Goal: Transaction & Acquisition: Book appointment/travel/reservation

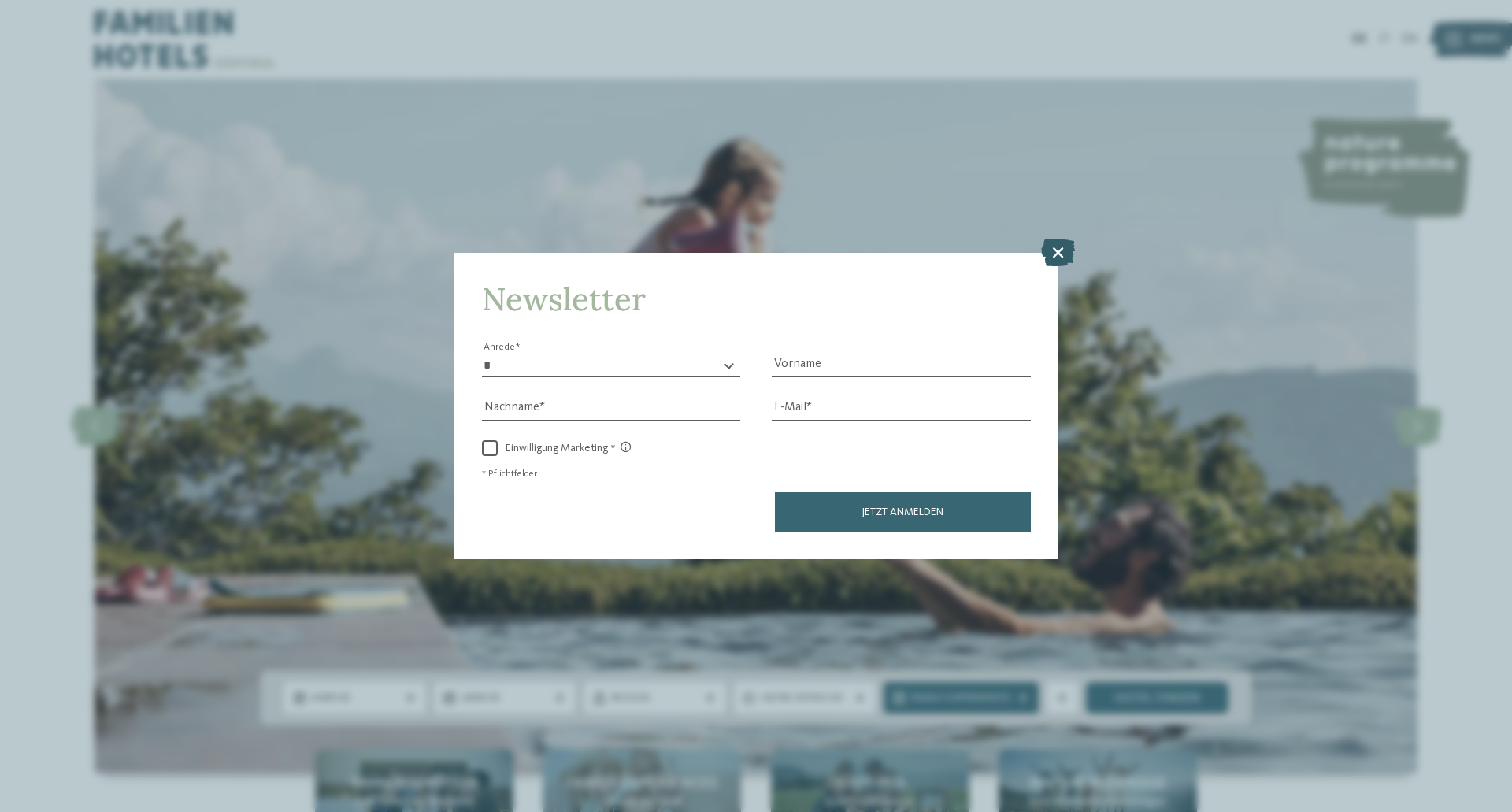
click at [1065, 245] on icon at bounding box center [1058, 253] width 34 height 28
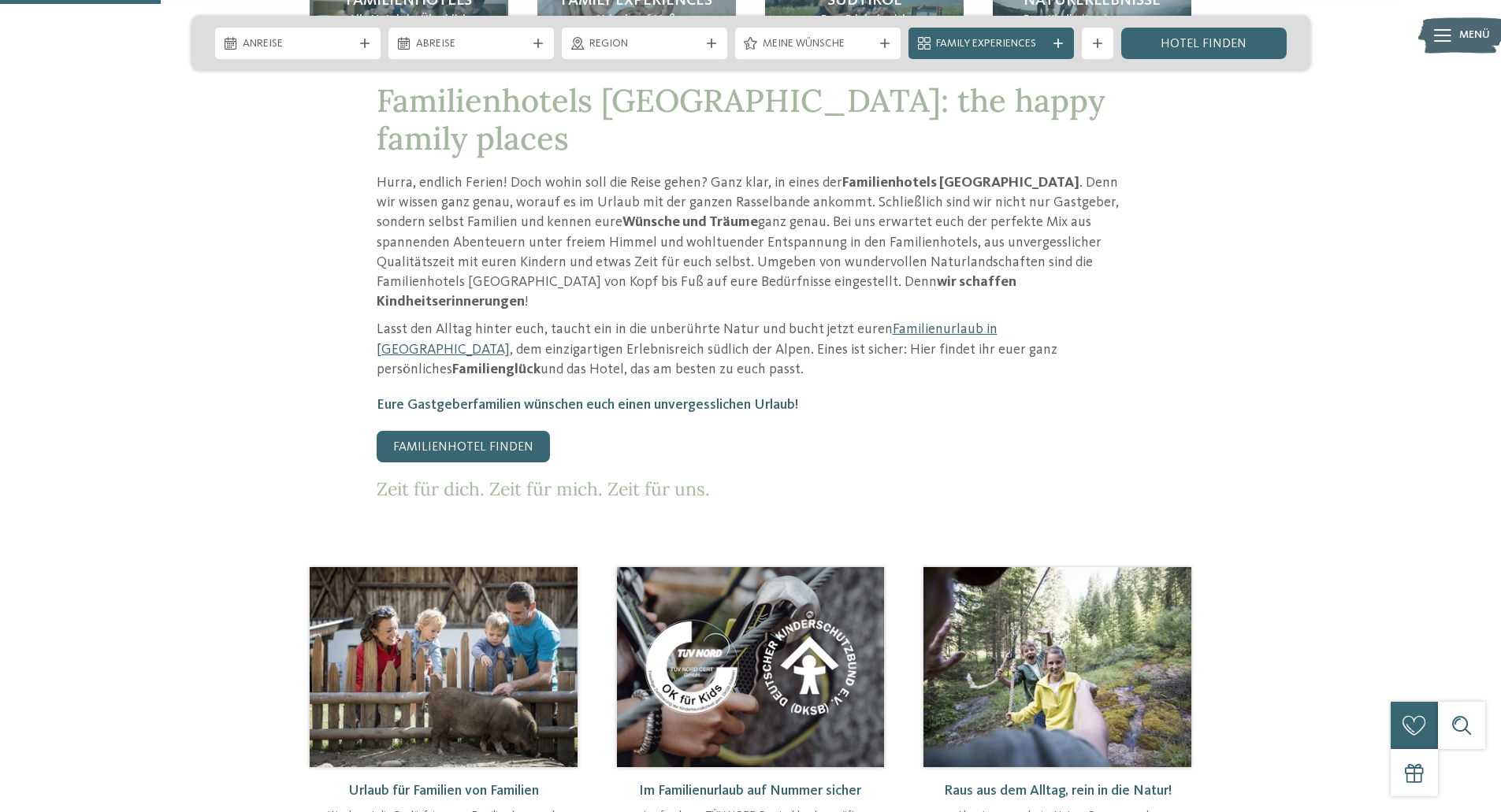
scroll to position [787, 0]
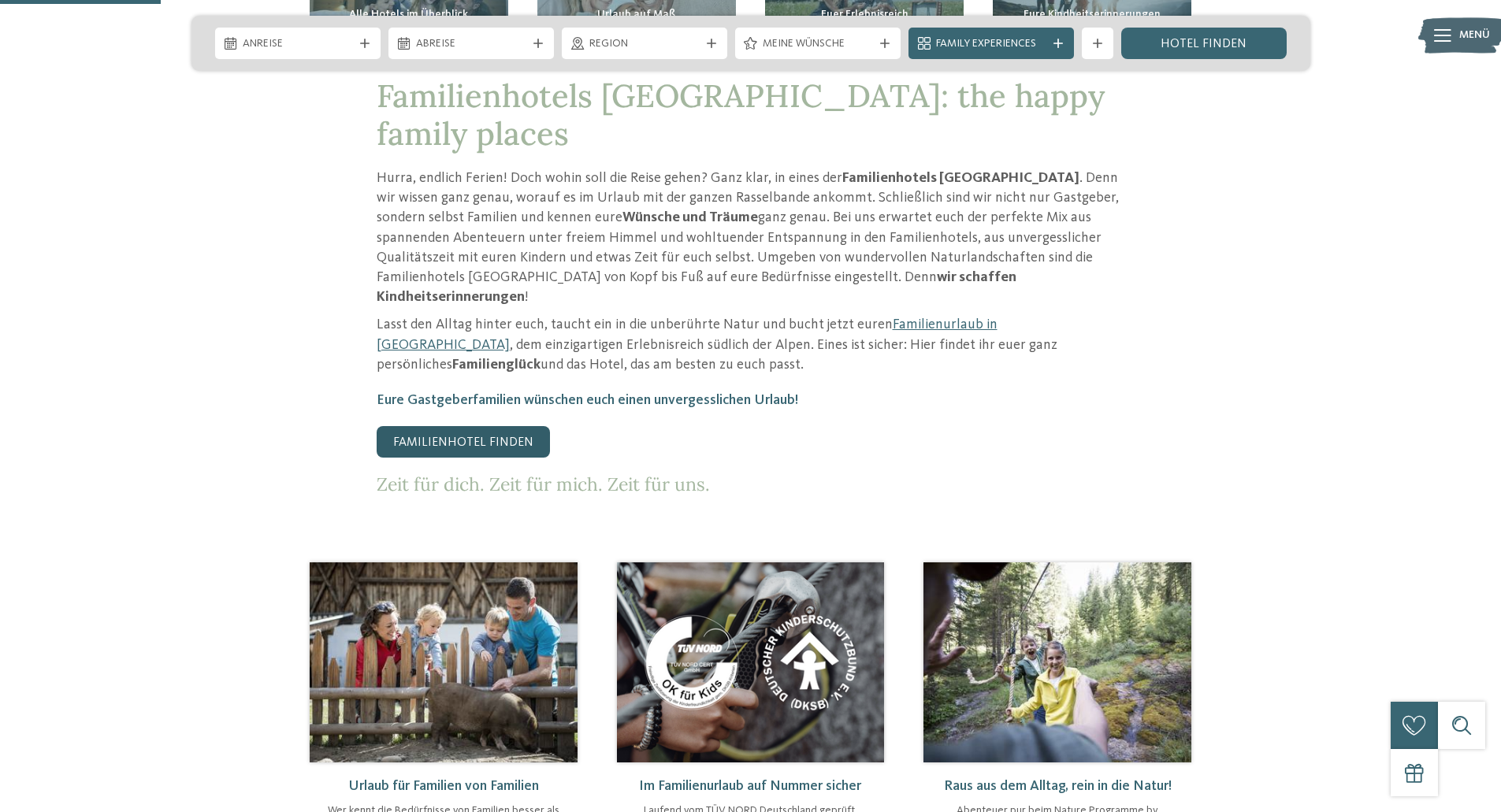
click at [454, 426] on link "Familienhotel finden" at bounding box center [463, 442] width 174 height 31
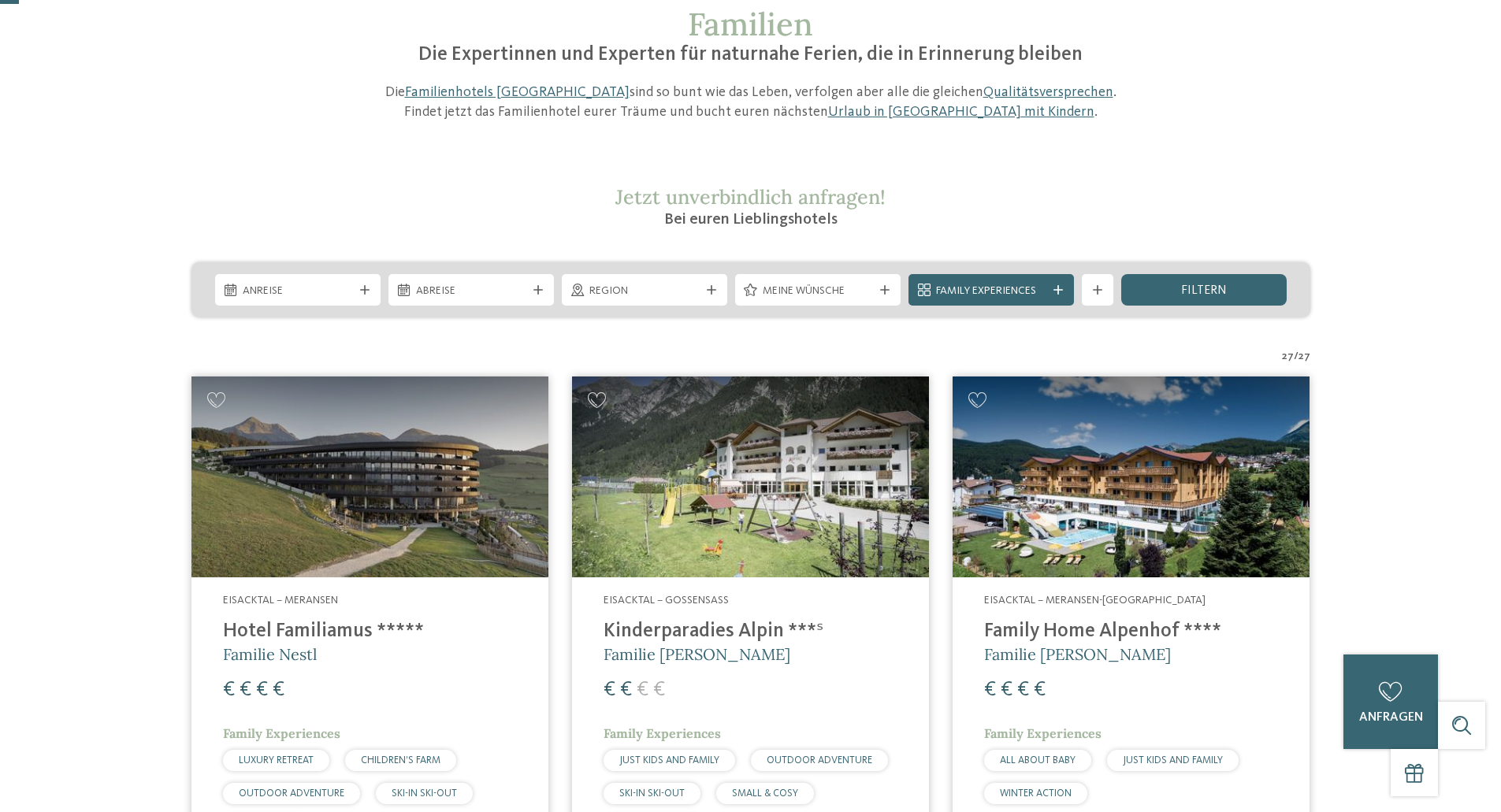
scroll to position [236, 0]
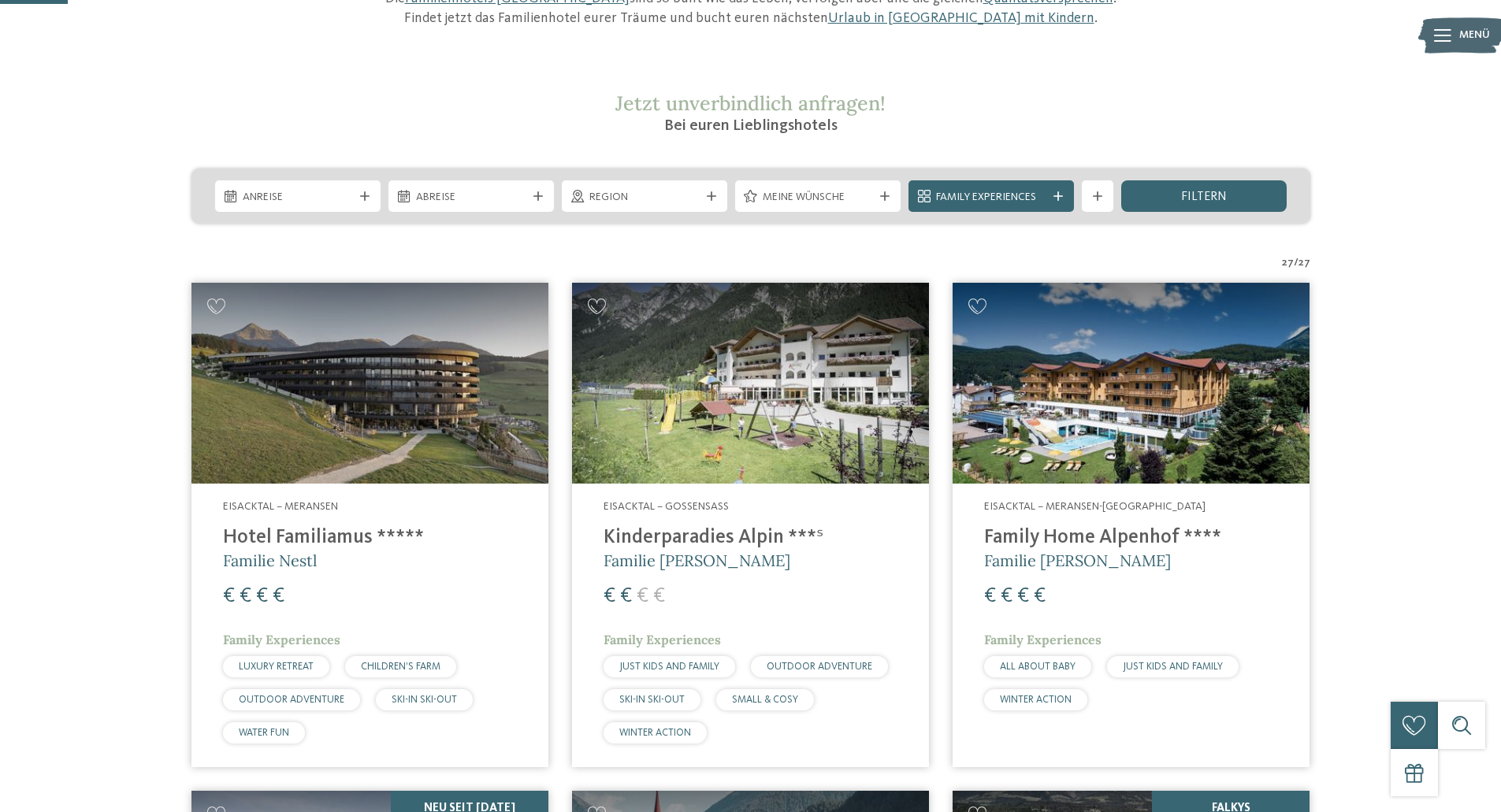
click at [629, 189] on div "Region" at bounding box center [644, 197] width 118 height 18
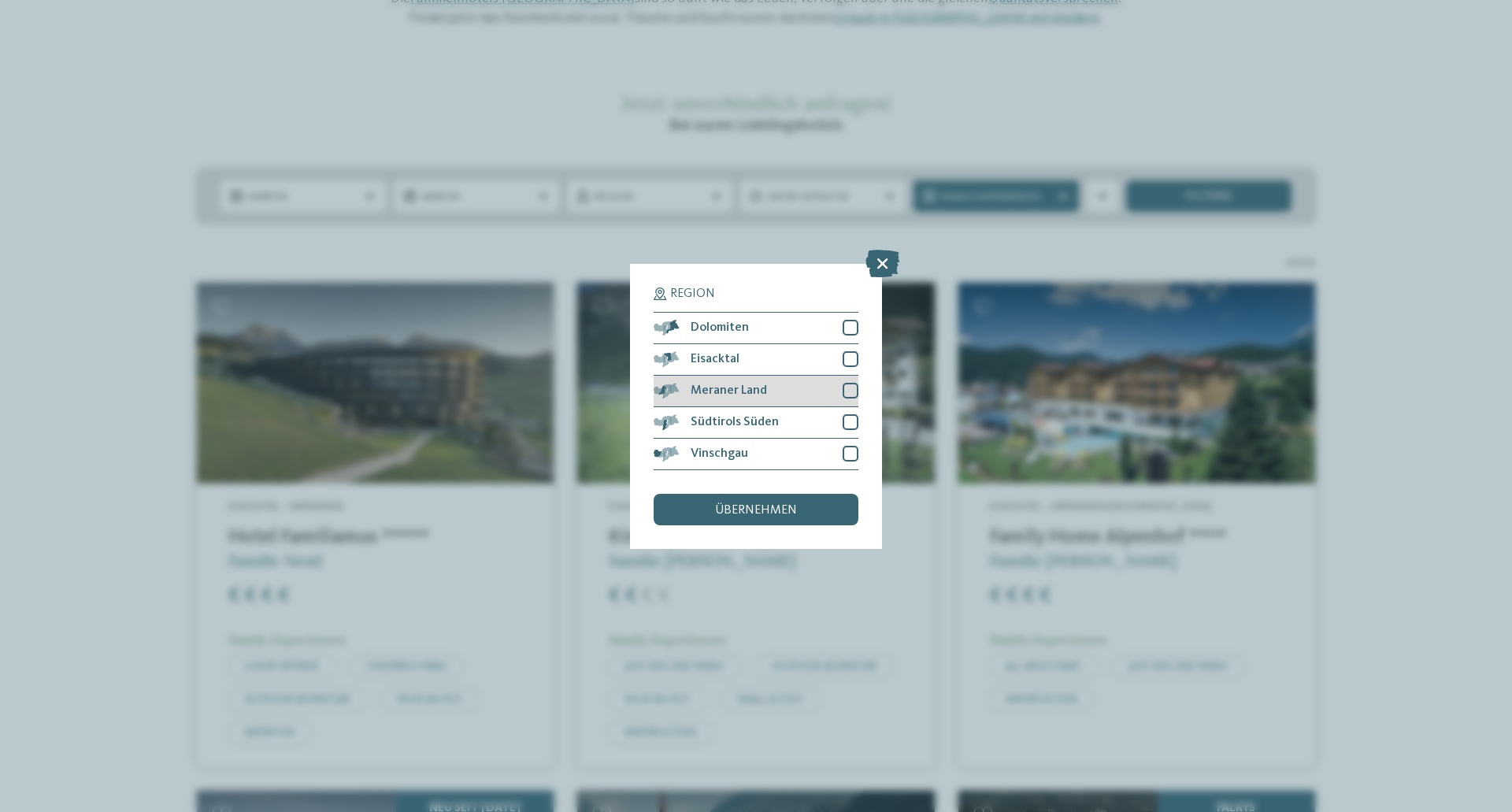
click at [848, 389] on div at bounding box center [850, 390] width 16 height 16
click at [846, 421] on div at bounding box center [850, 422] width 16 height 16
click at [805, 512] on div "übernehmen" at bounding box center [756, 509] width 205 height 31
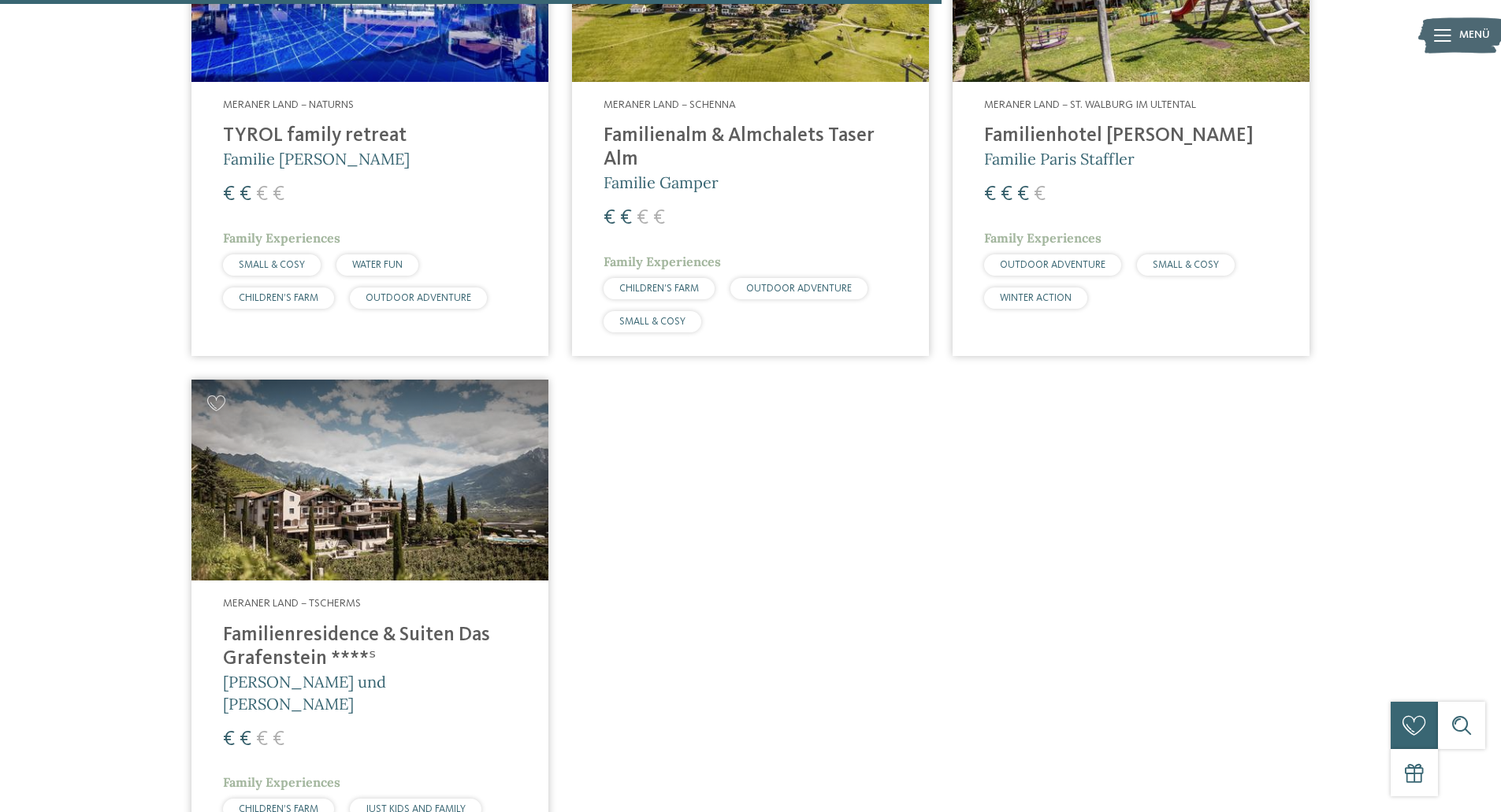
scroll to position [989, 0]
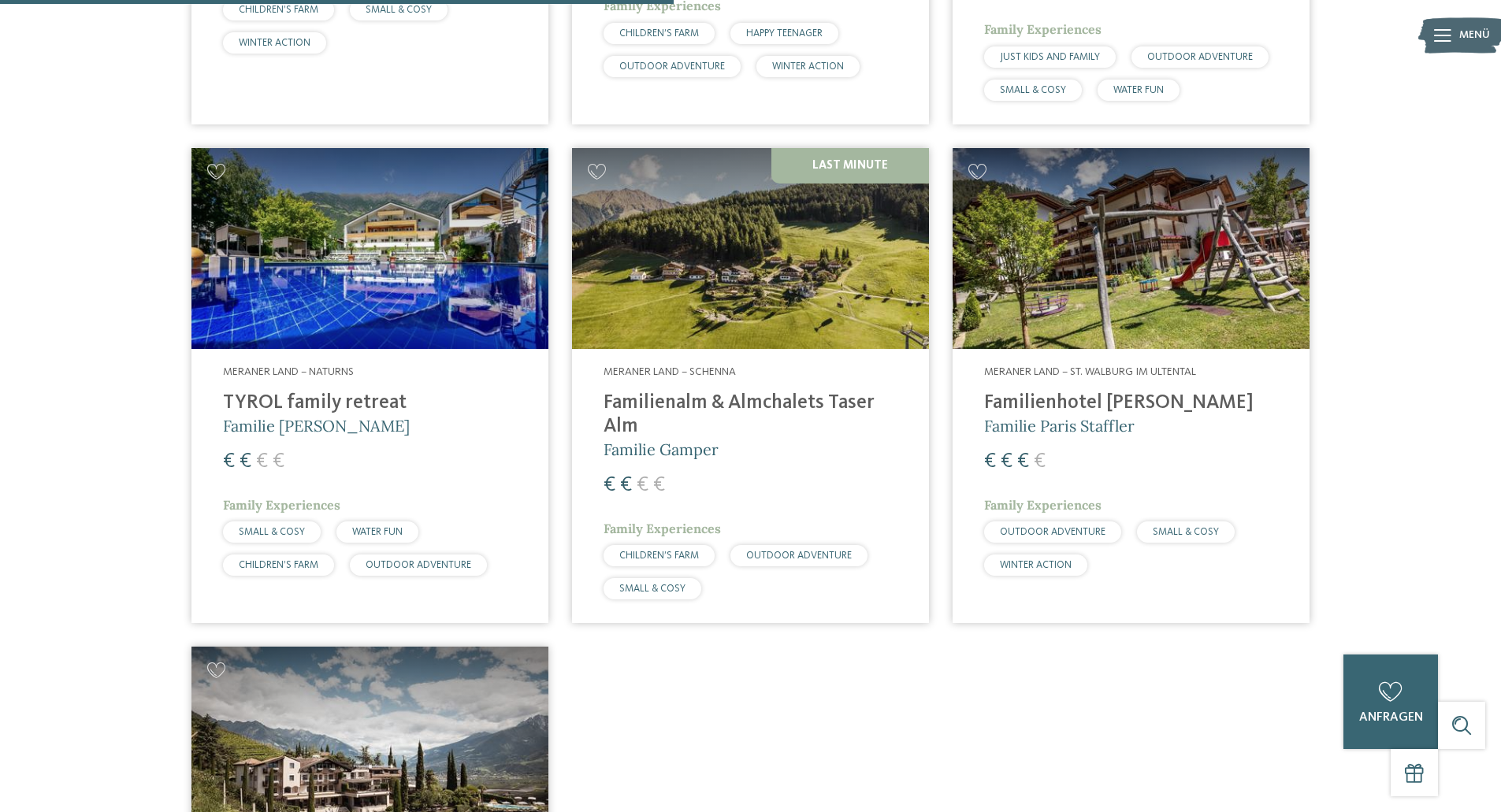
click at [338, 391] on h4 "TYROL family retreat" at bounding box center [369, 403] width 294 height 24
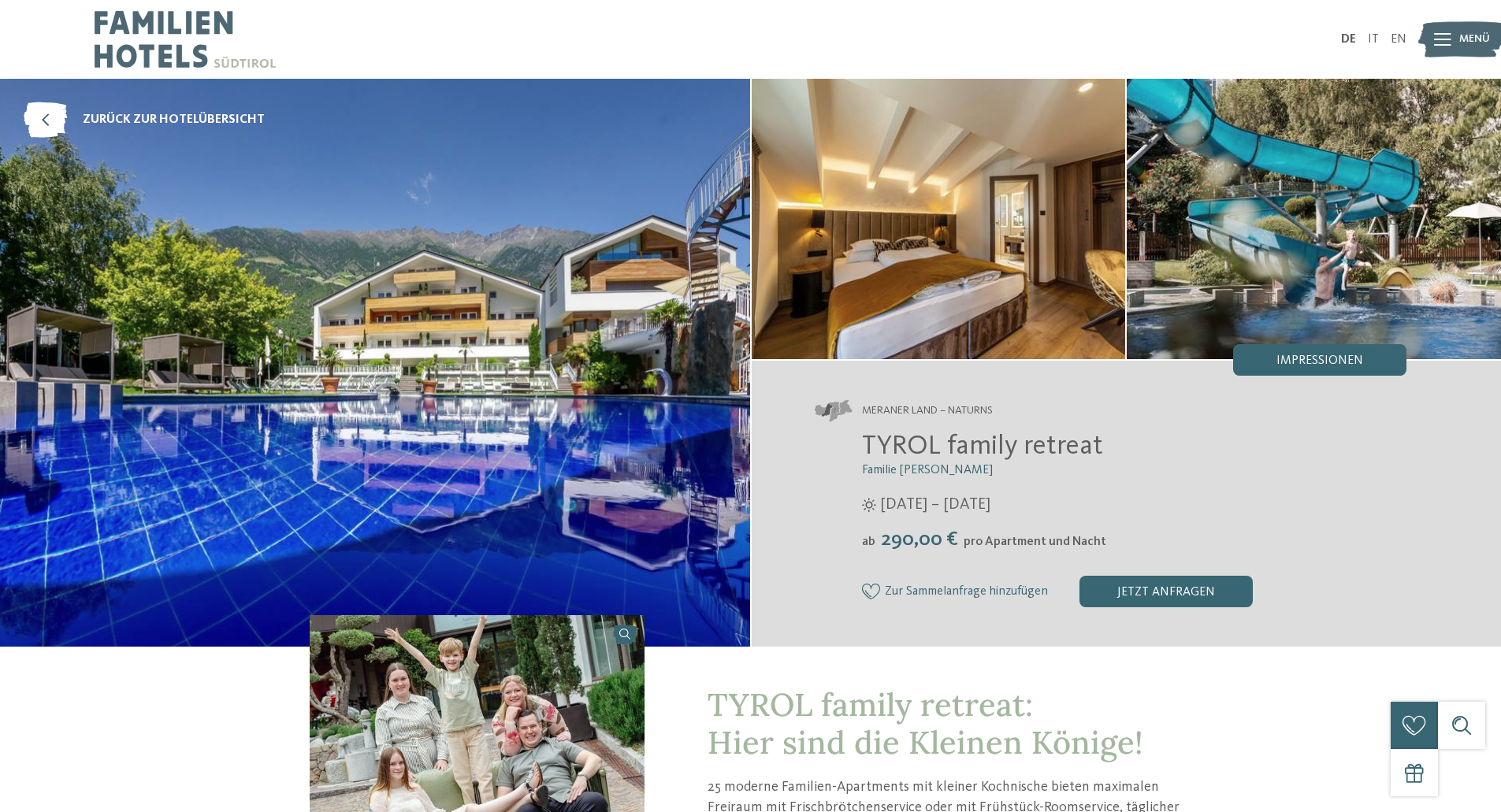
click at [1029, 203] on img at bounding box center [938, 219] width 374 height 281
click at [1453, 37] on img at bounding box center [1461, 40] width 87 height 43
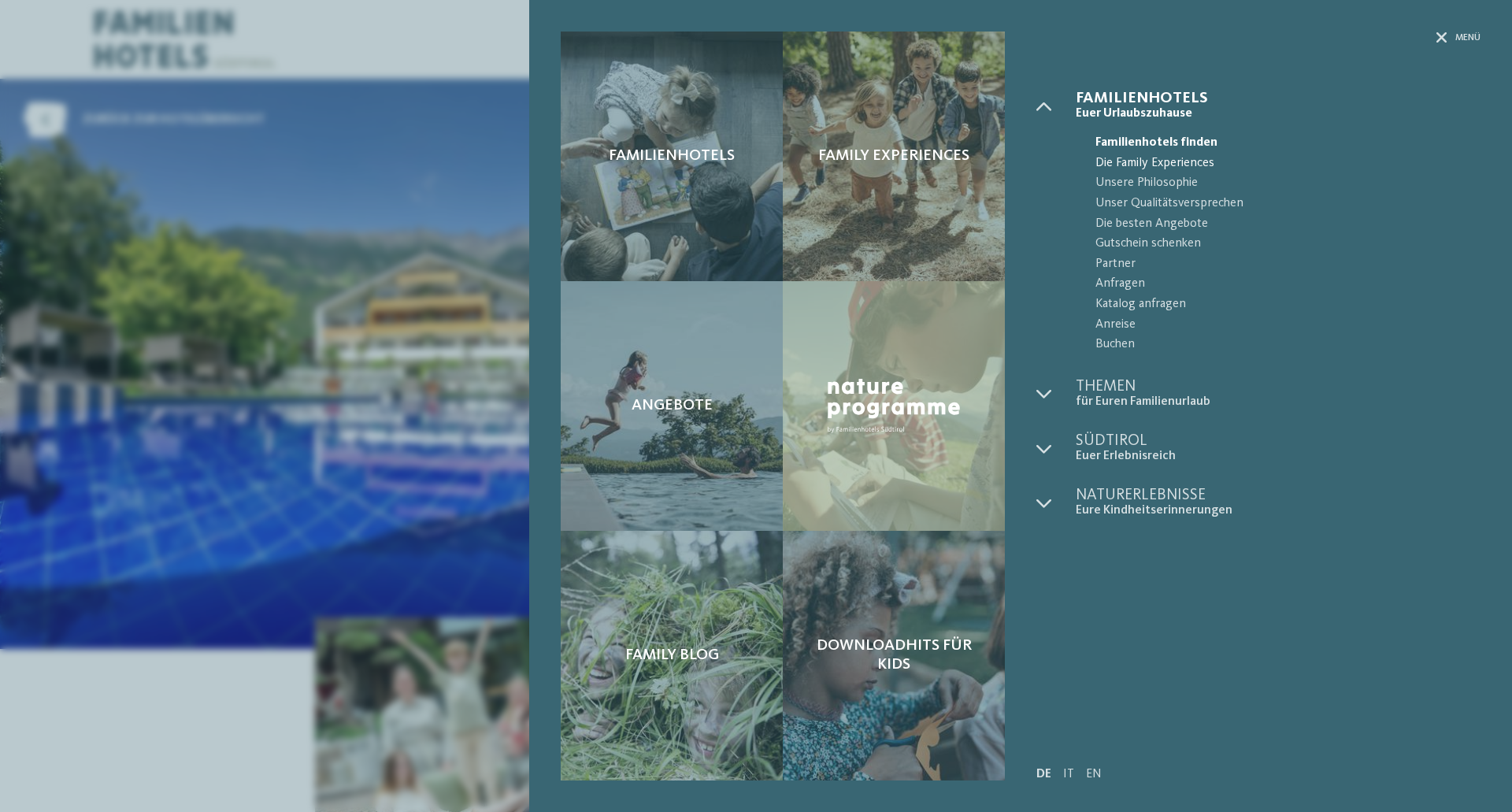
click at [1173, 155] on span "Die Family Experiences" at bounding box center [1288, 163] width 385 height 20
click at [331, 237] on div "Familienhotels Family Experiences Angebote" at bounding box center [756, 406] width 1512 height 812
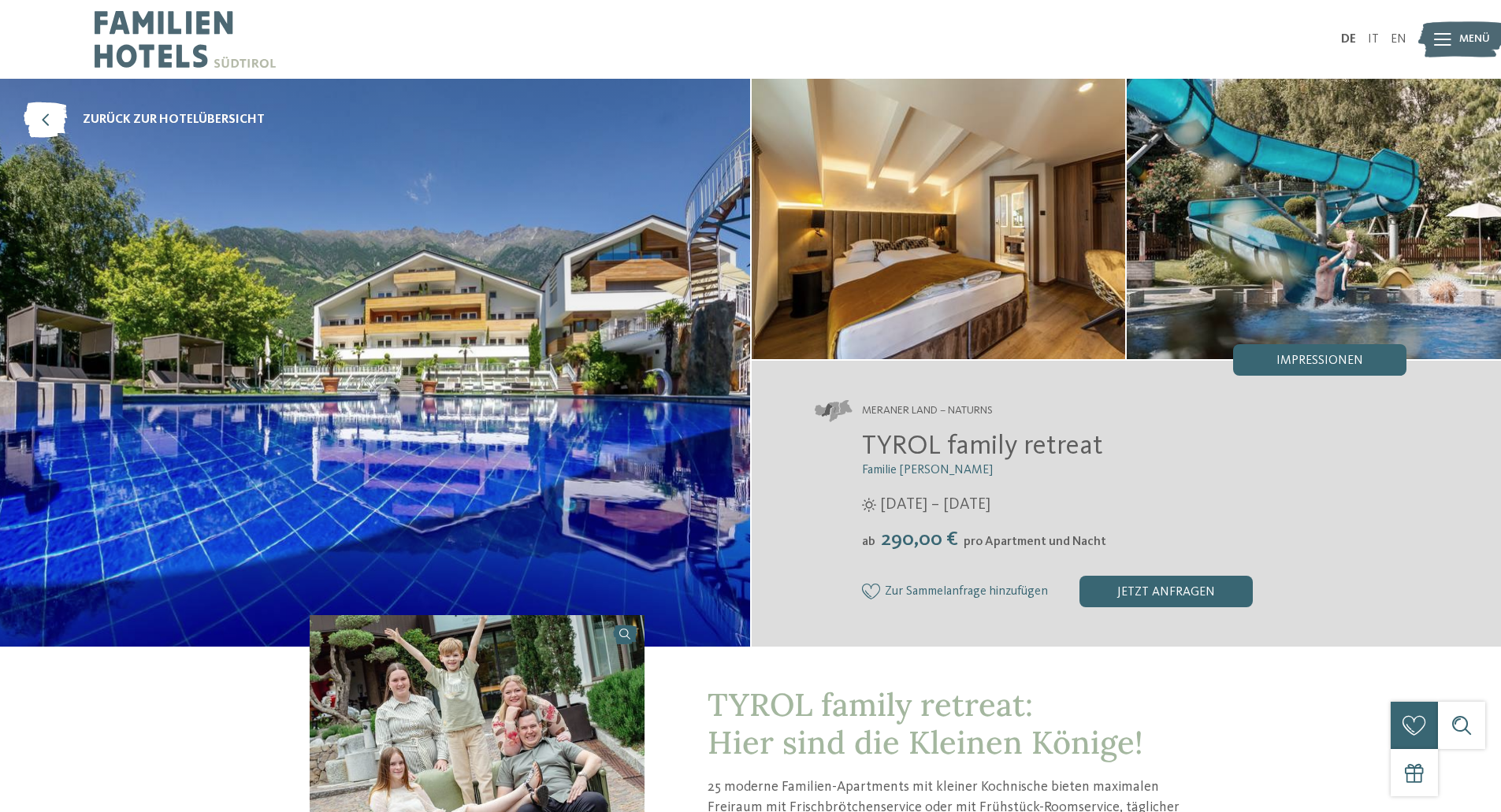
click at [611, 268] on img at bounding box center [375, 362] width 750 height 567
click at [913, 206] on img at bounding box center [938, 219] width 374 height 281
click at [1327, 358] on span "Impressionen" at bounding box center [1319, 361] width 87 height 13
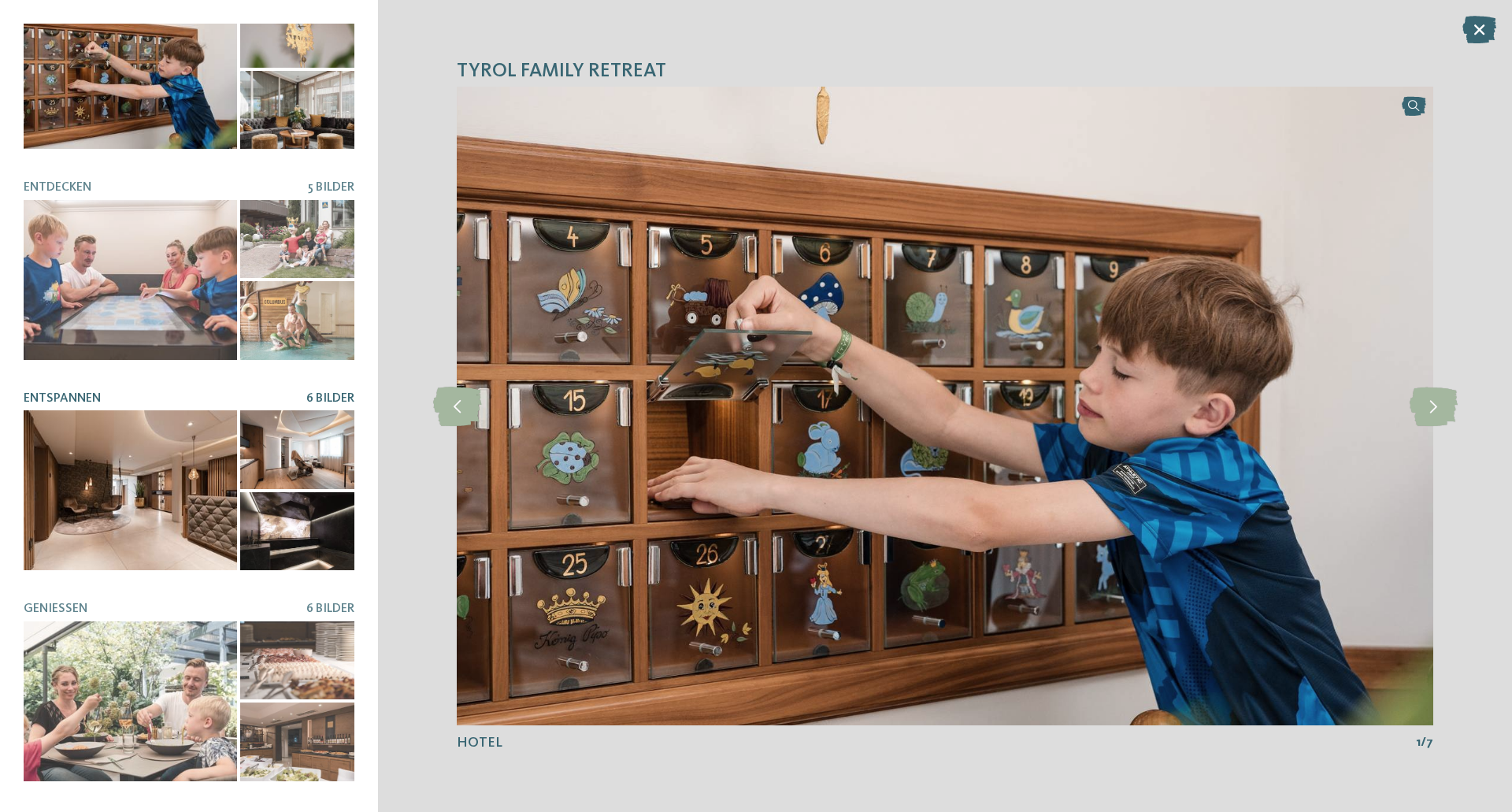
scroll to position [158, 0]
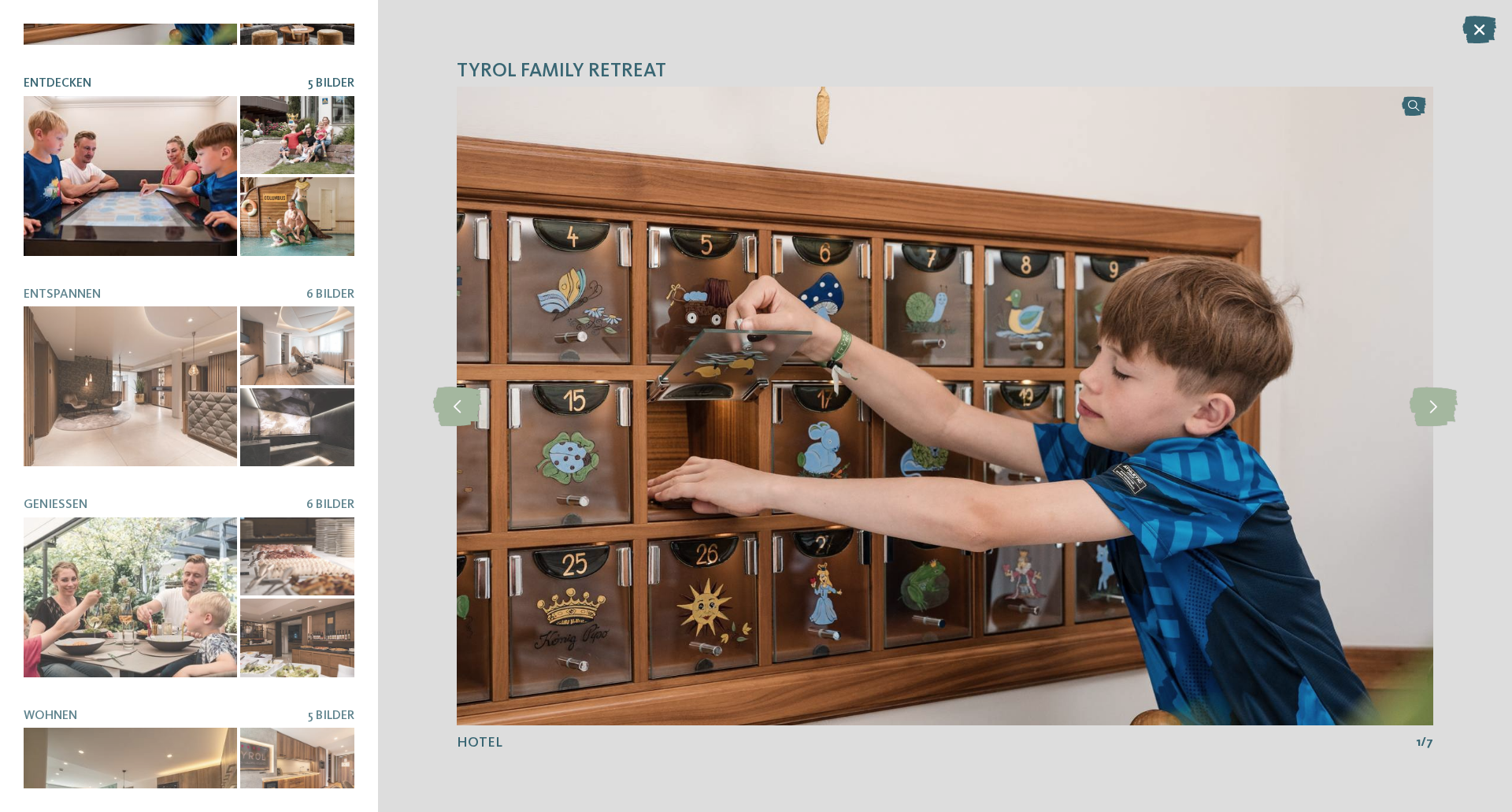
click at [167, 186] on div at bounding box center [130, 175] width 213 height 160
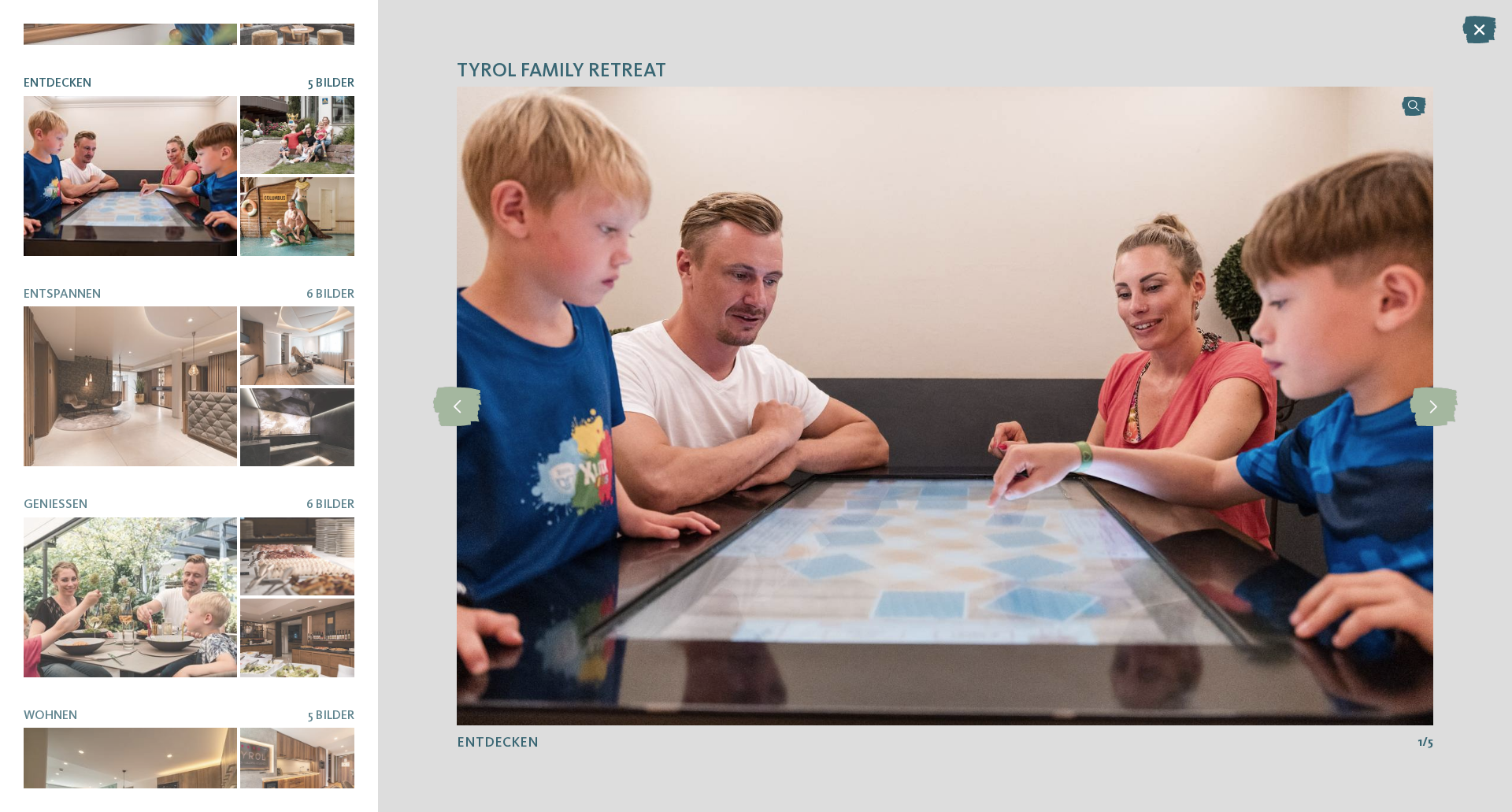
click at [312, 131] on div at bounding box center [297, 135] width 114 height 78
click at [306, 140] on div at bounding box center [297, 135] width 114 height 78
click at [1419, 411] on icon at bounding box center [1434, 406] width 48 height 40
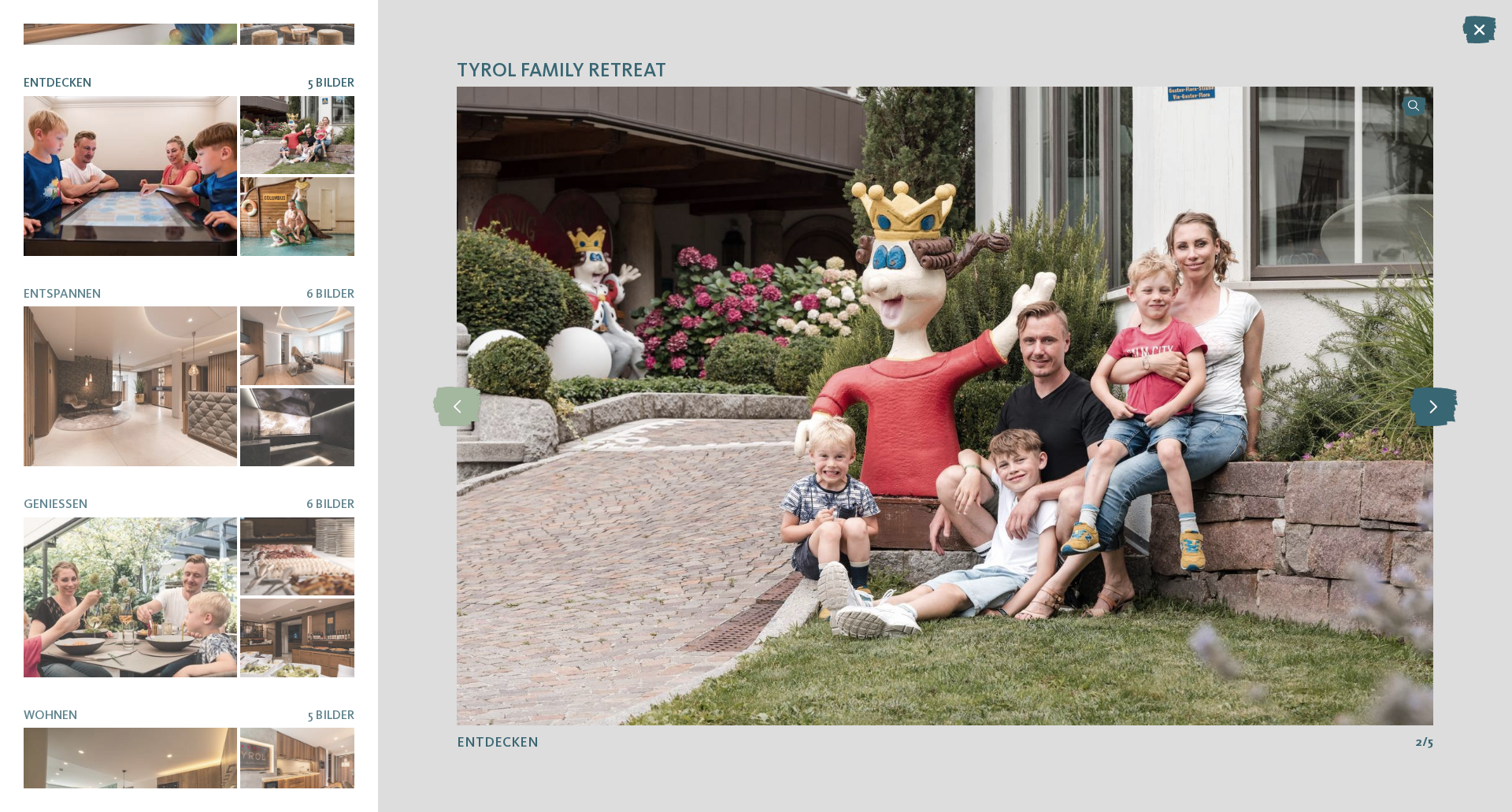
click at [1419, 411] on icon at bounding box center [1434, 406] width 48 height 40
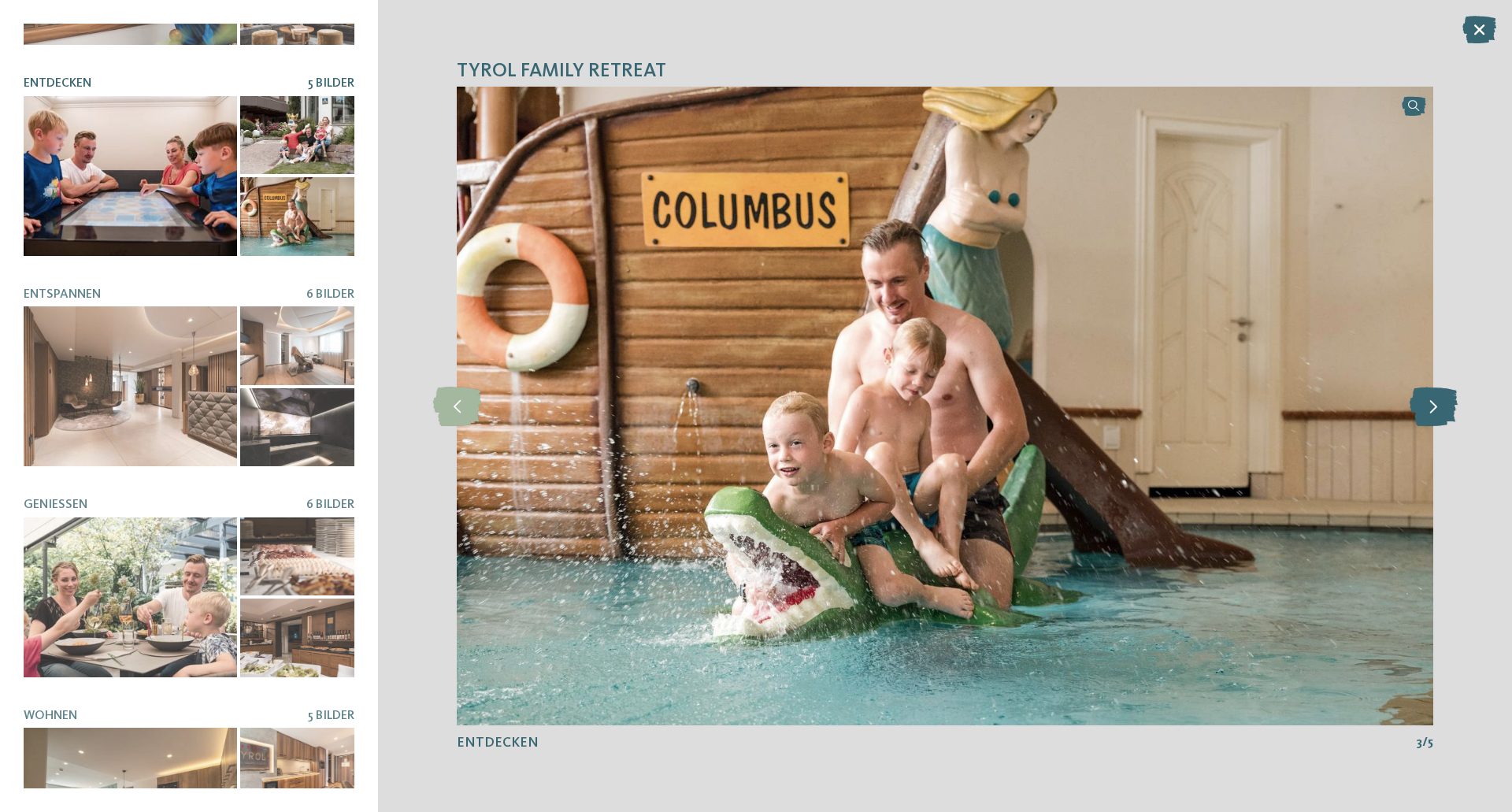
click at [1419, 411] on icon at bounding box center [1434, 406] width 48 height 40
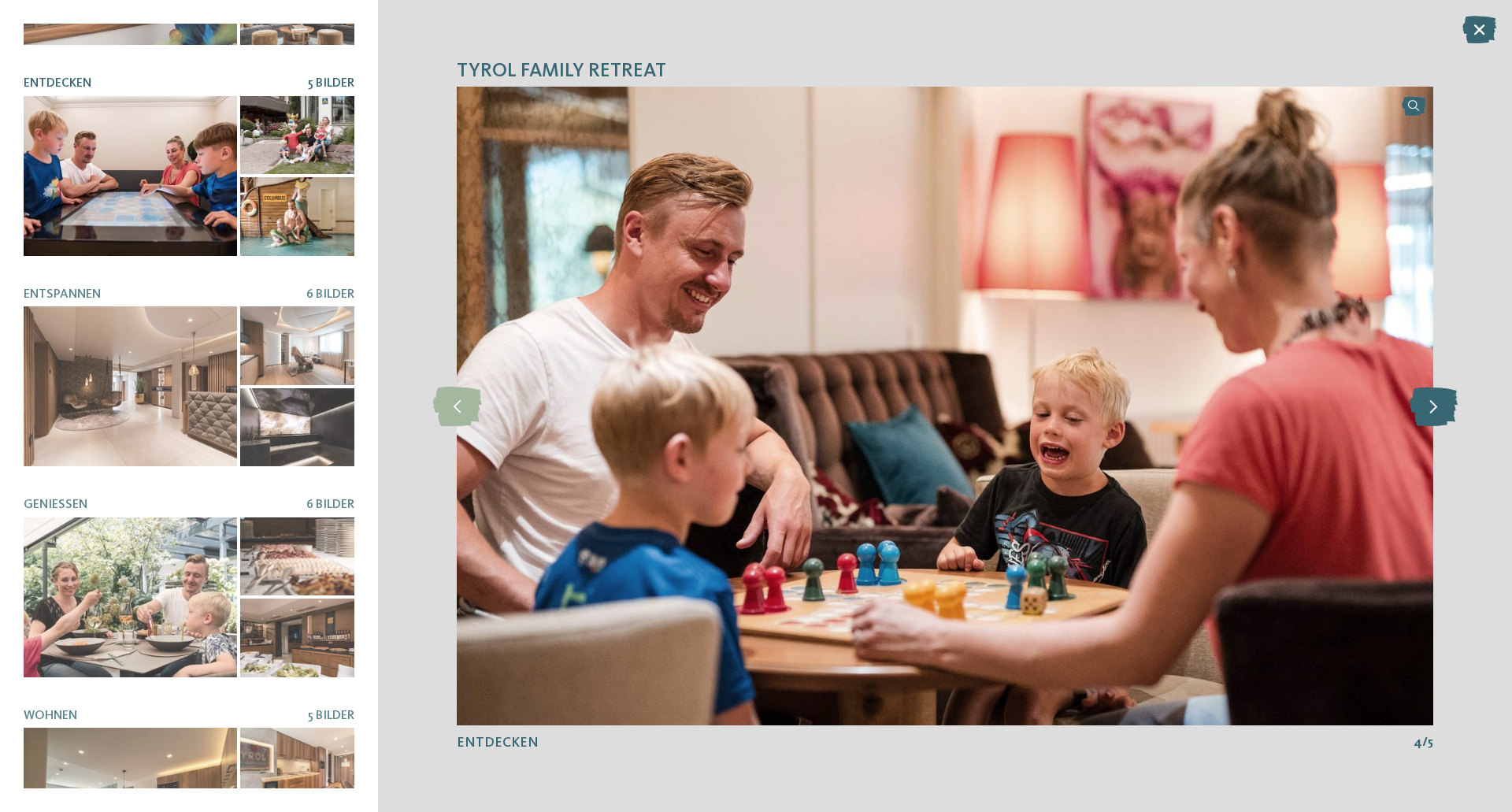
click at [1418, 405] on icon at bounding box center [1434, 406] width 48 height 40
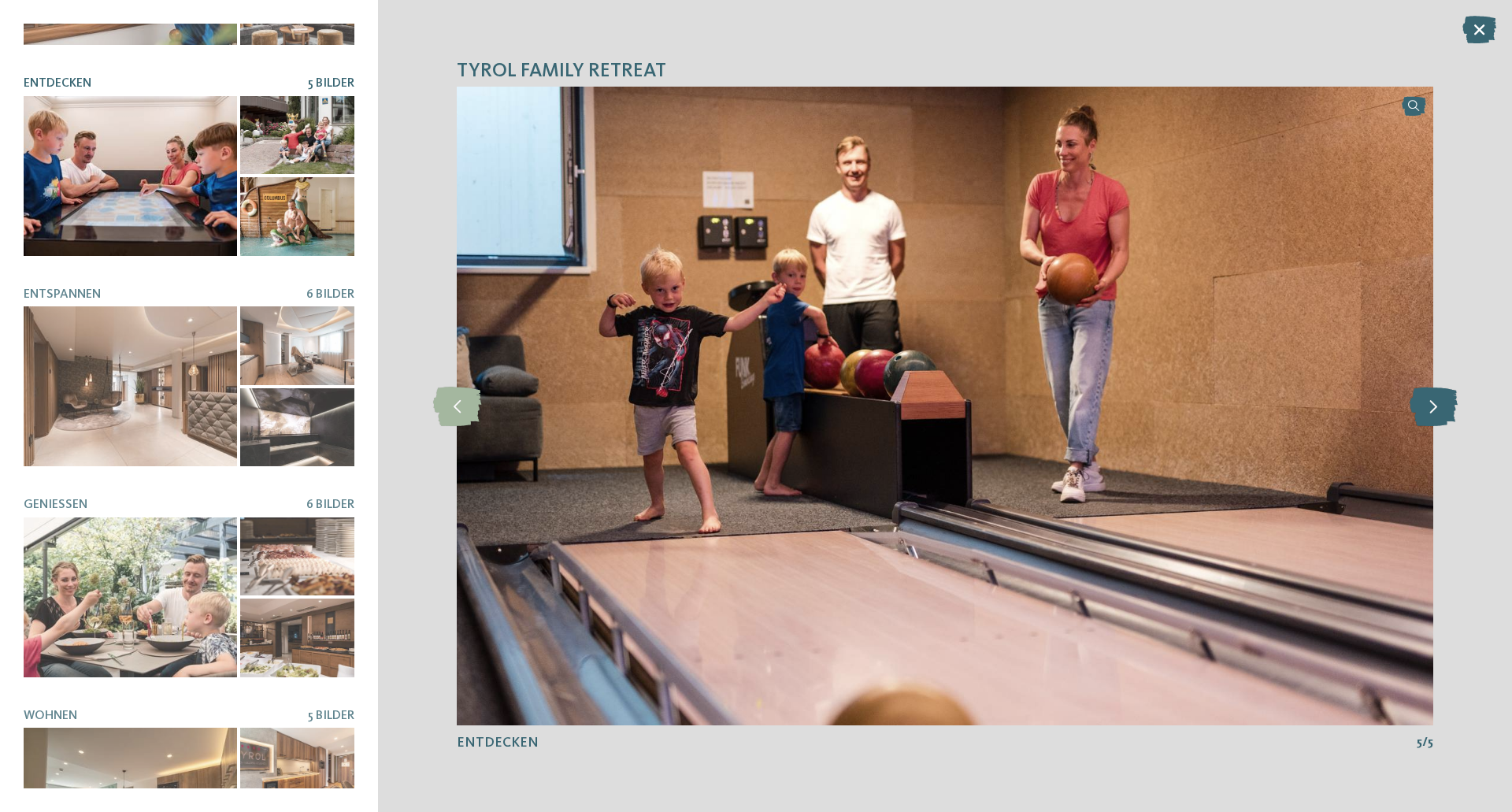
click at [1416, 402] on icon at bounding box center [1434, 406] width 48 height 40
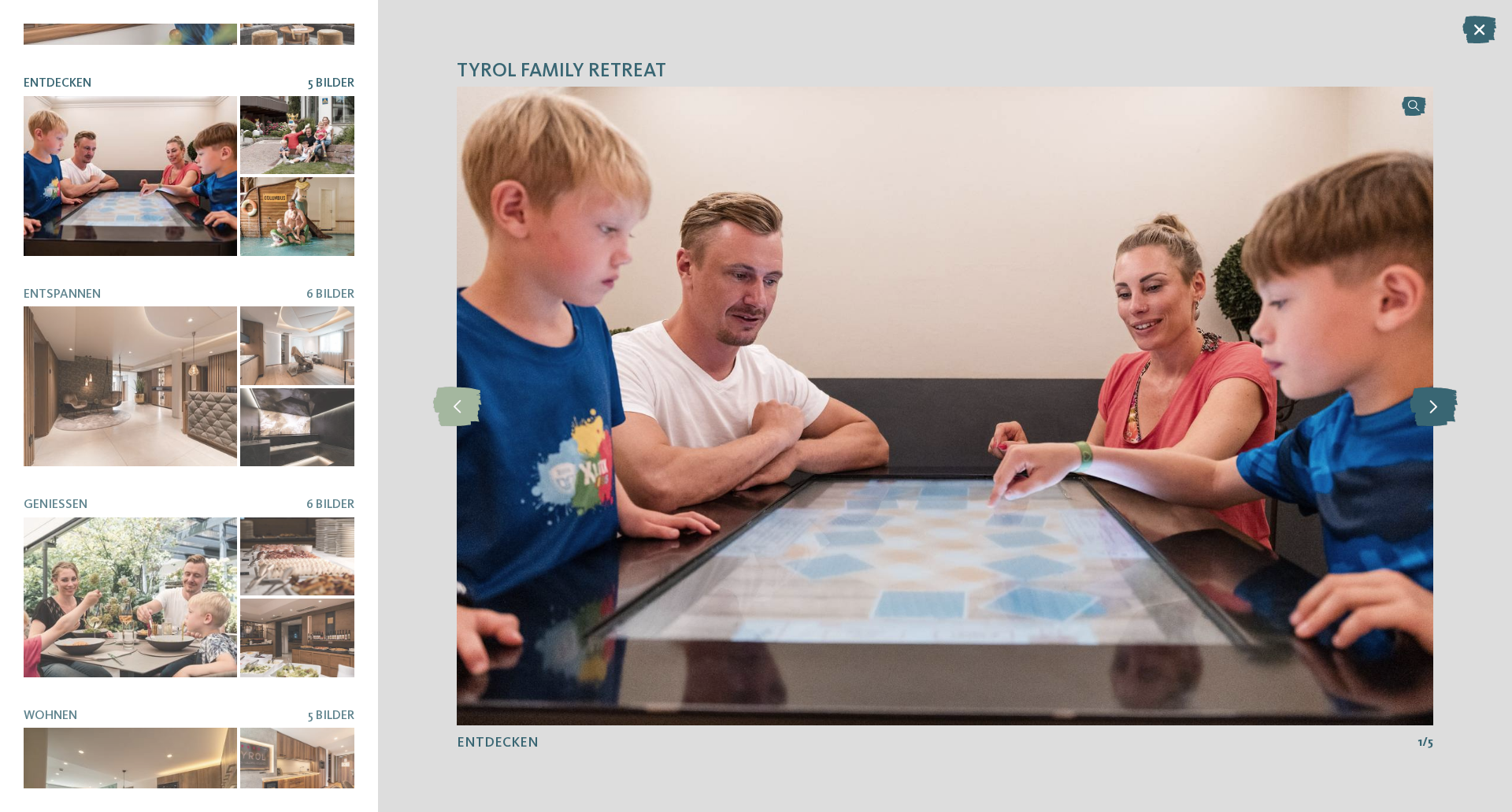
click at [1416, 402] on icon at bounding box center [1434, 406] width 48 height 40
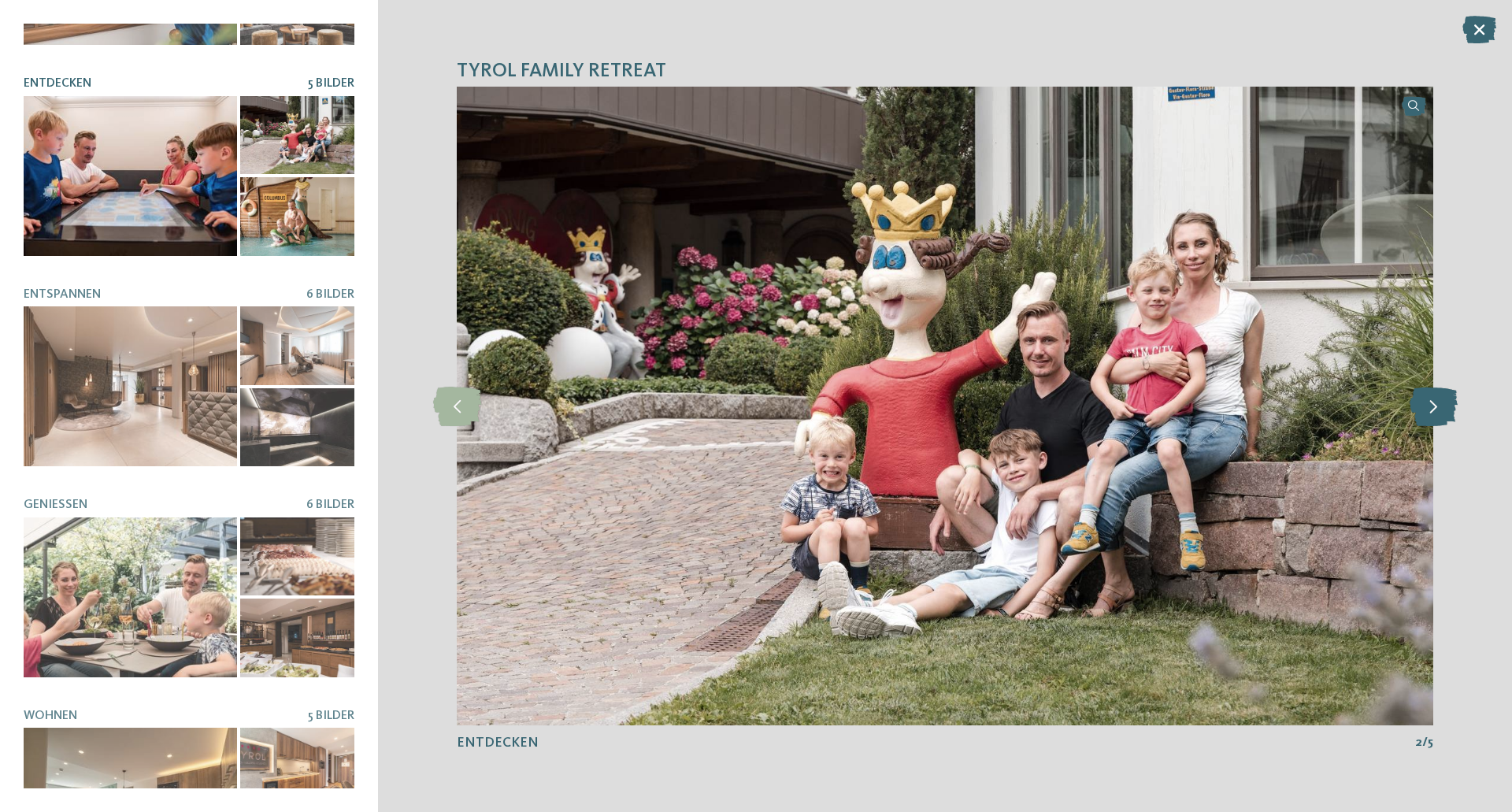
click at [1416, 402] on icon at bounding box center [1434, 406] width 48 height 40
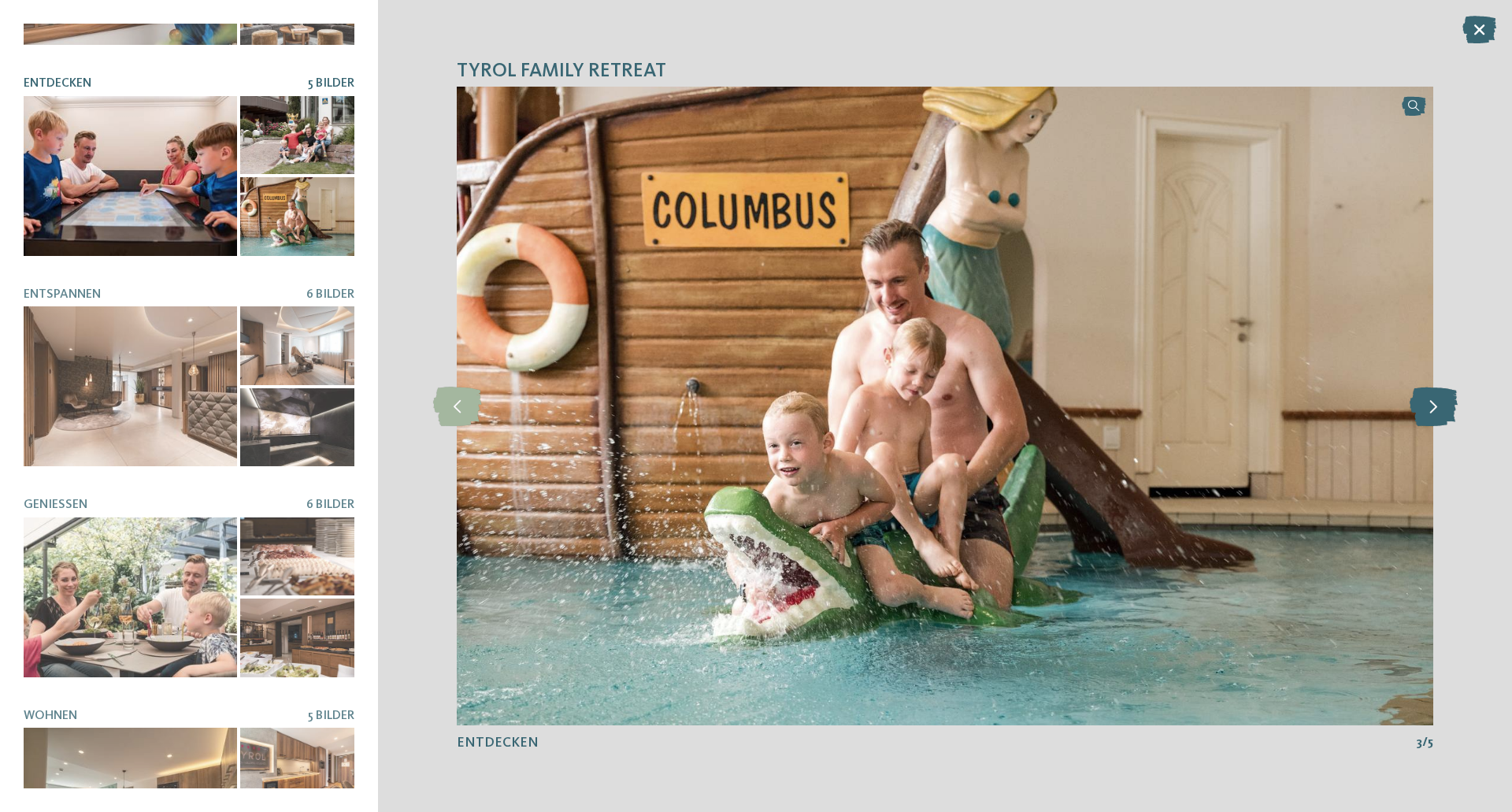
click at [1416, 402] on icon at bounding box center [1434, 406] width 48 height 40
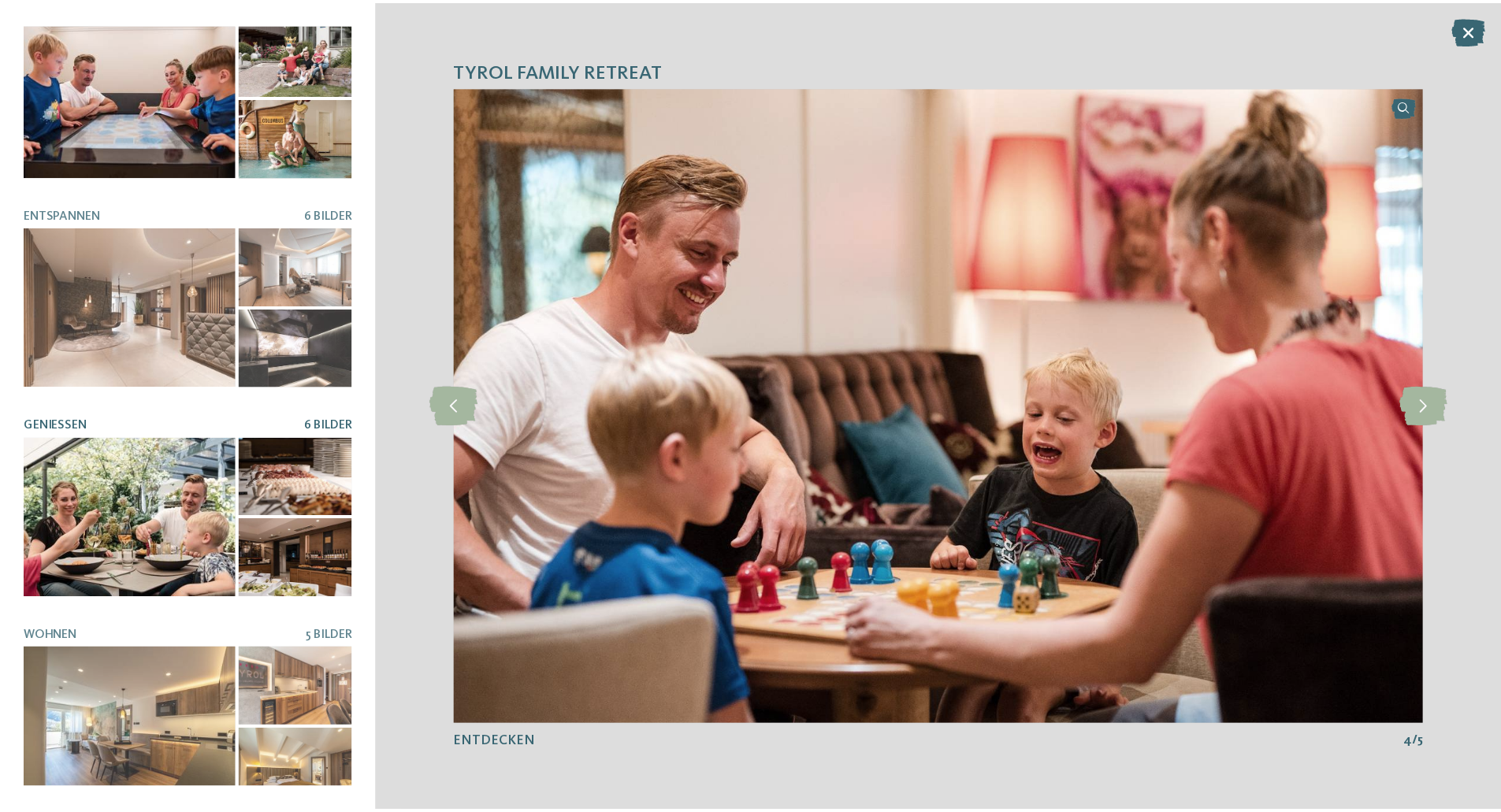
scroll to position [238, 0]
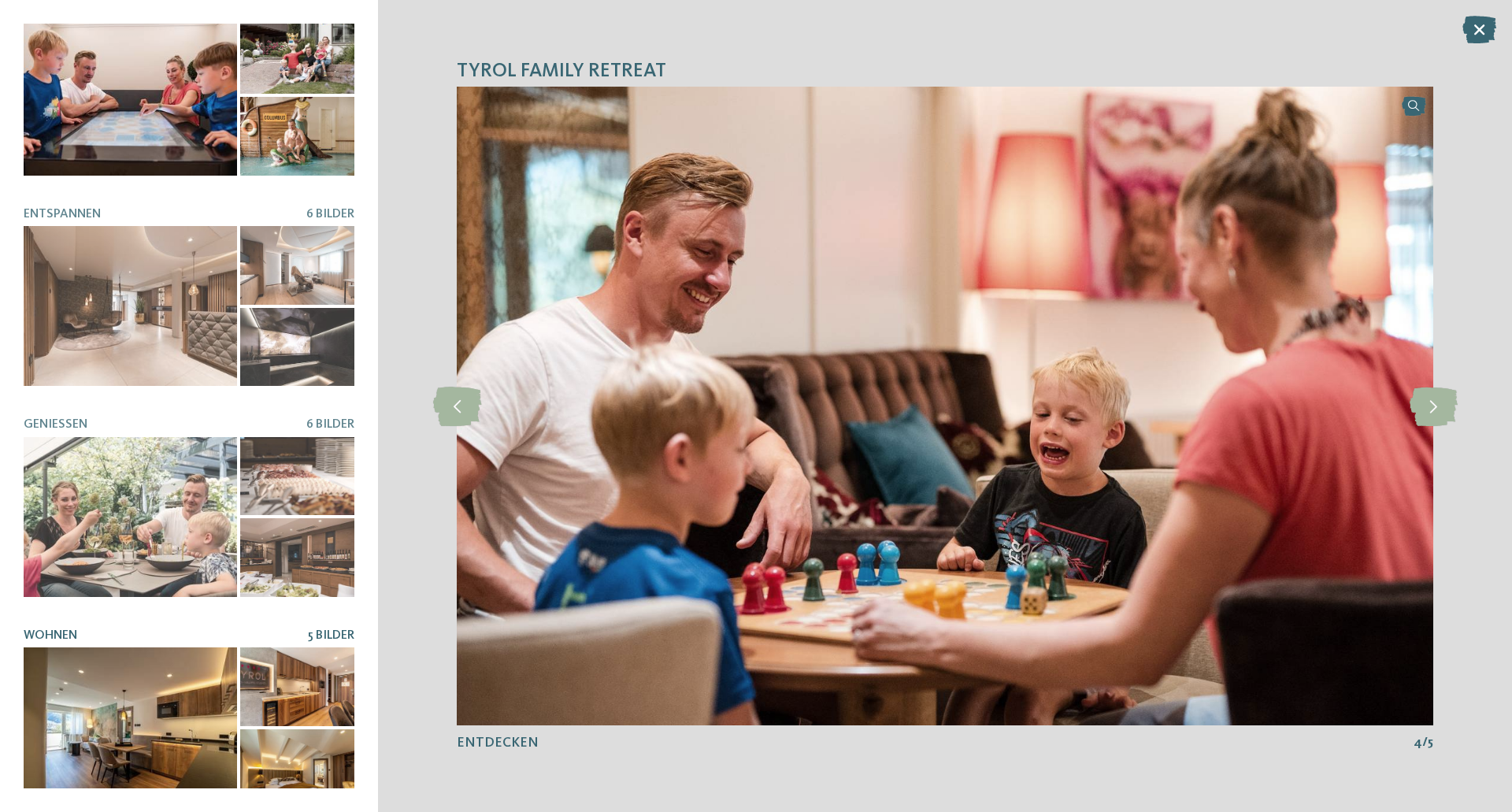
click at [62, 722] on div at bounding box center [130, 726] width 213 height 160
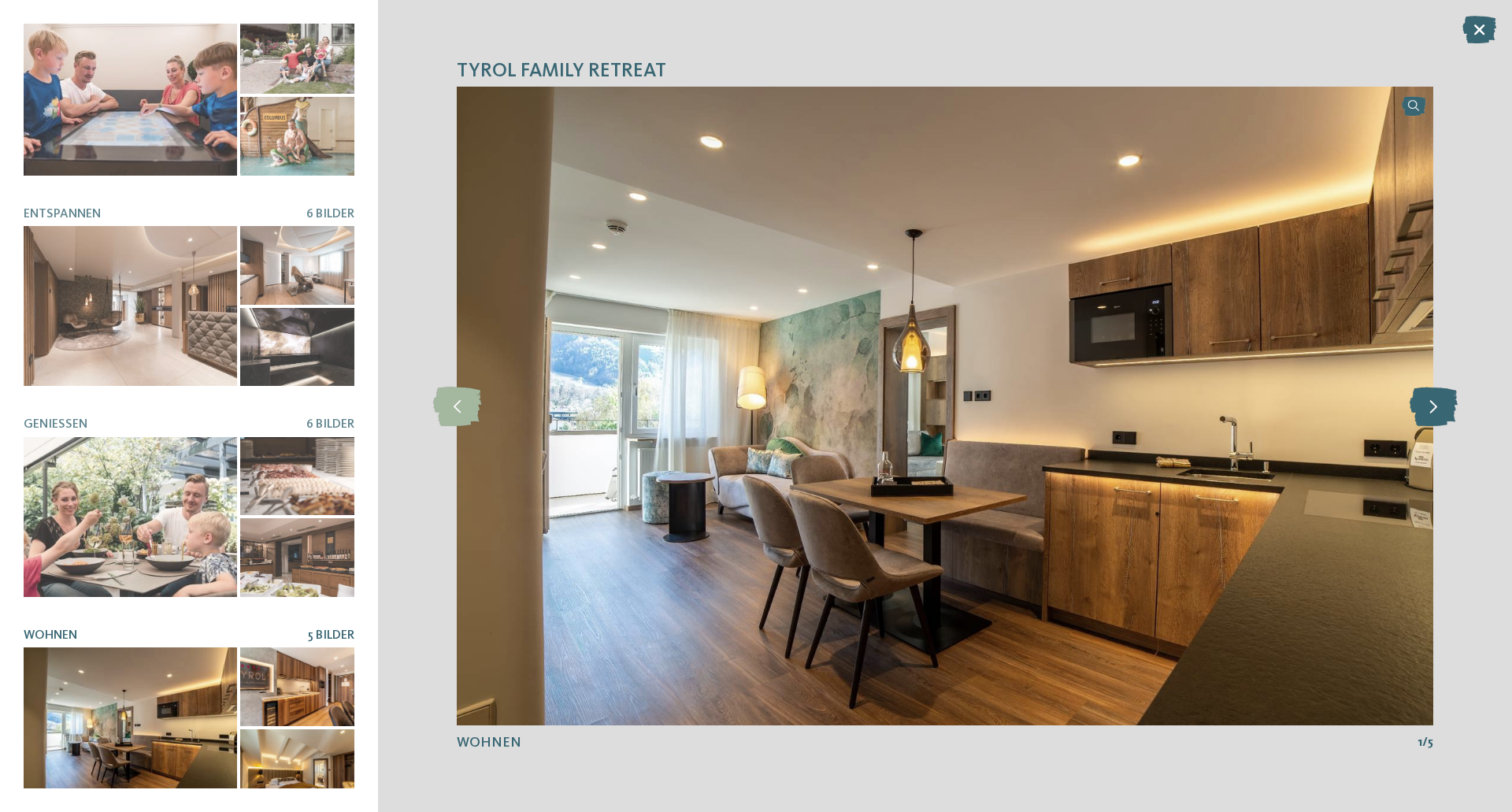
click at [1415, 407] on icon at bounding box center [1434, 406] width 48 height 40
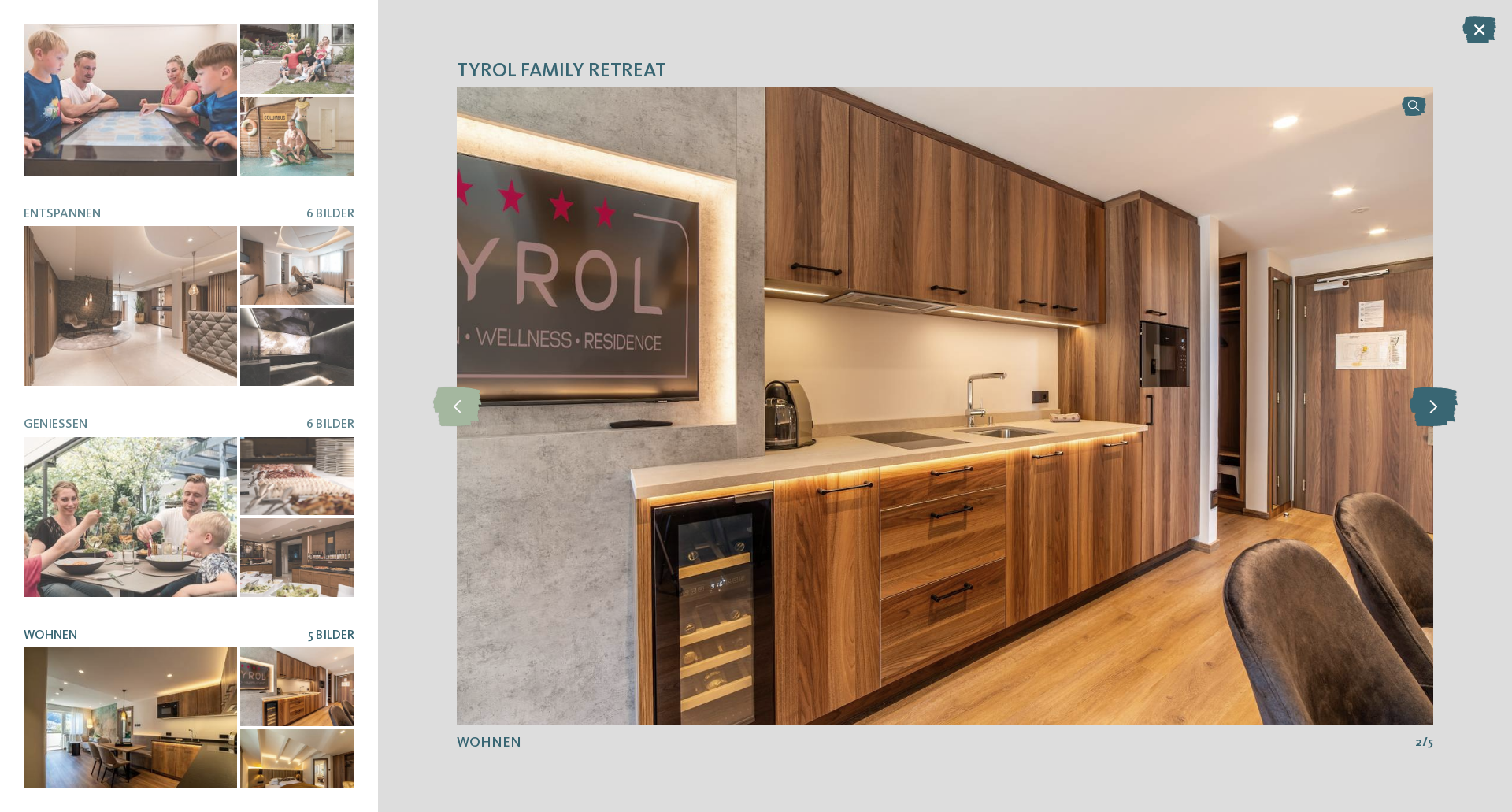
click at [1415, 406] on icon at bounding box center [1434, 406] width 48 height 40
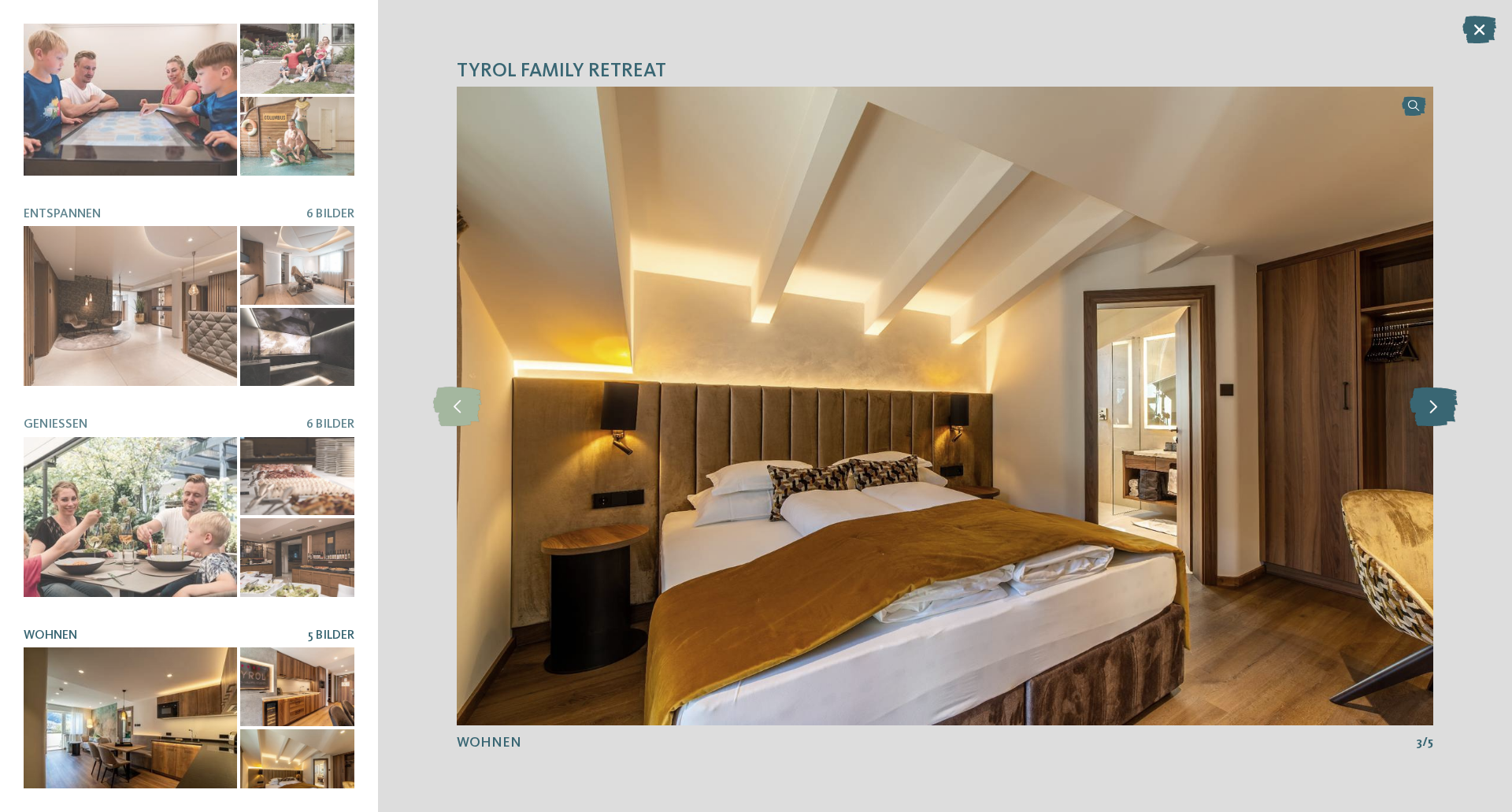
click at [1415, 400] on icon at bounding box center [1434, 406] width 48 height 40
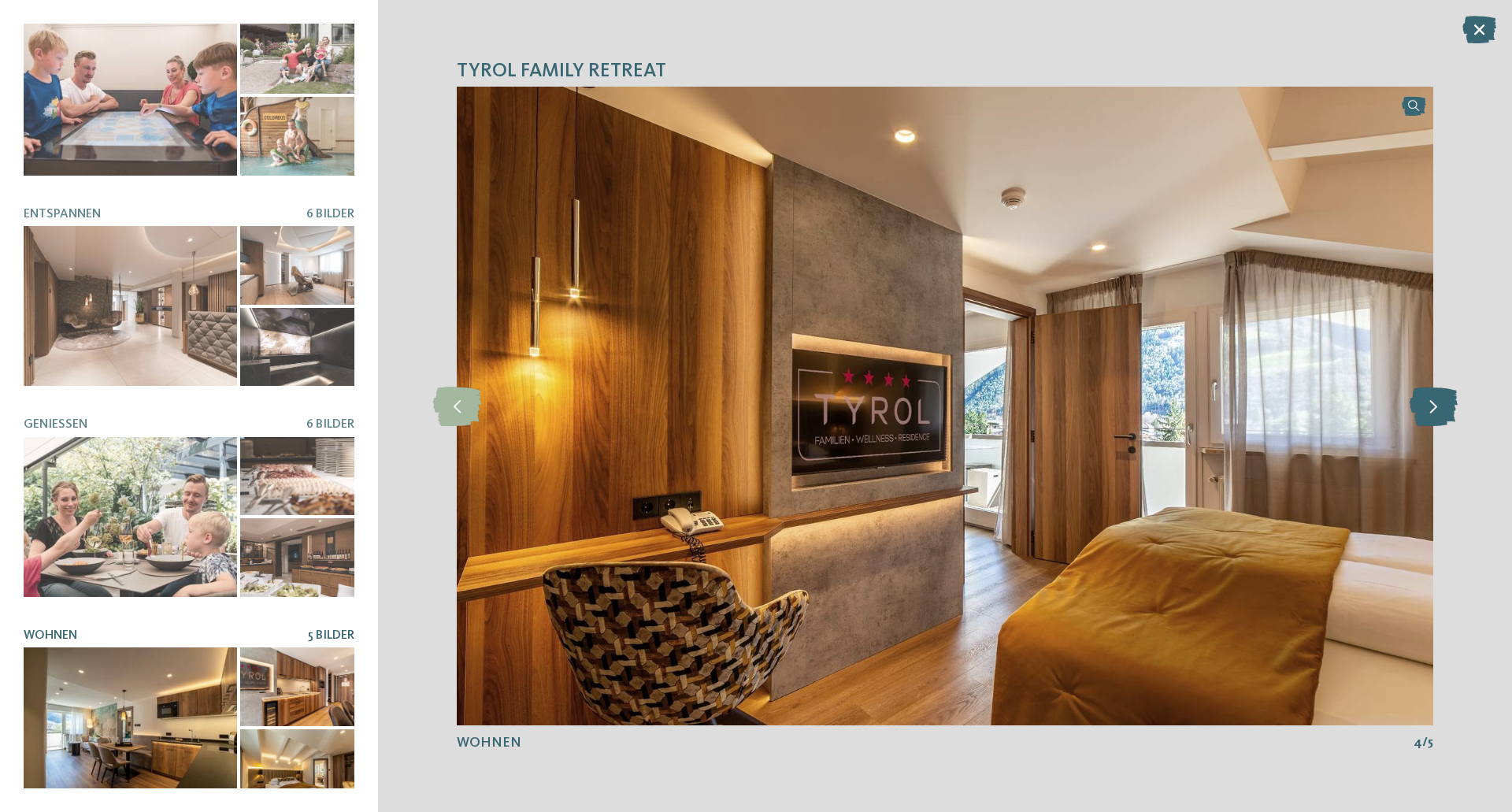
click at [1414, 394] on icon at bounding box center [1434, 406] width 48 height 40
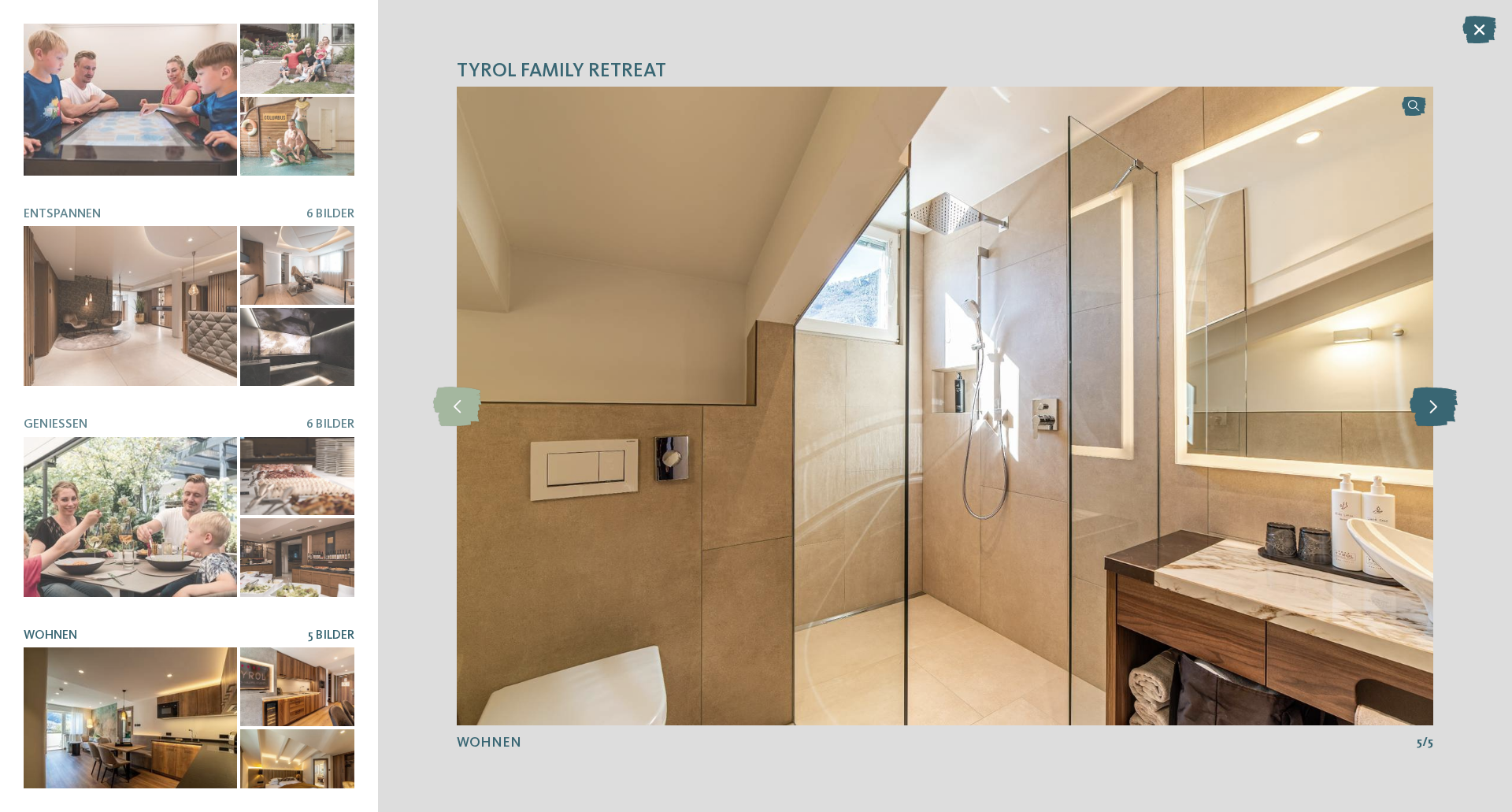
click at [1414, 387] on icon at bounding box center [1434, 406] width 48 height 40
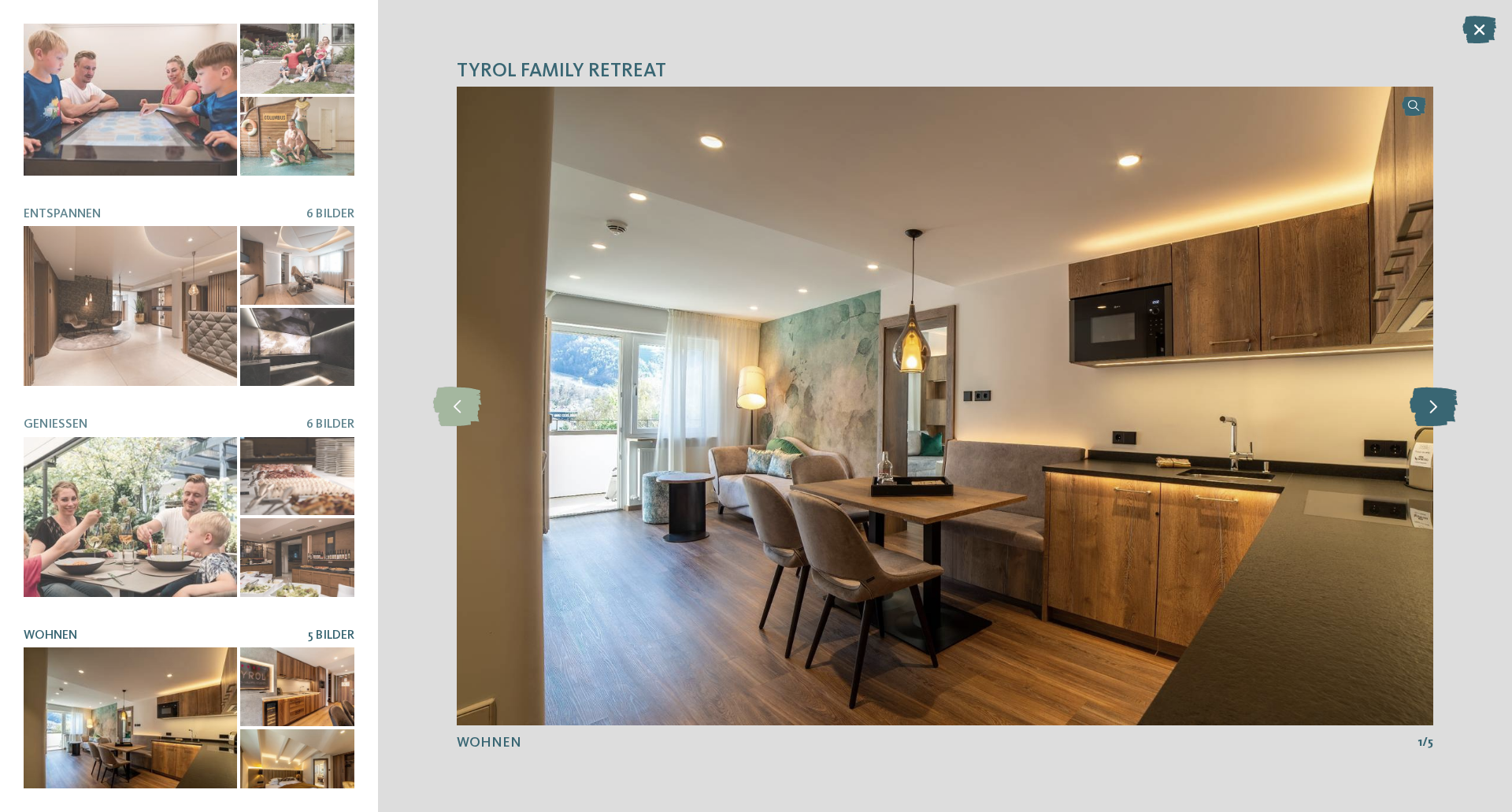
click at [1414, 387] on icon at bounding box center [1434, 406] width 48 height 40
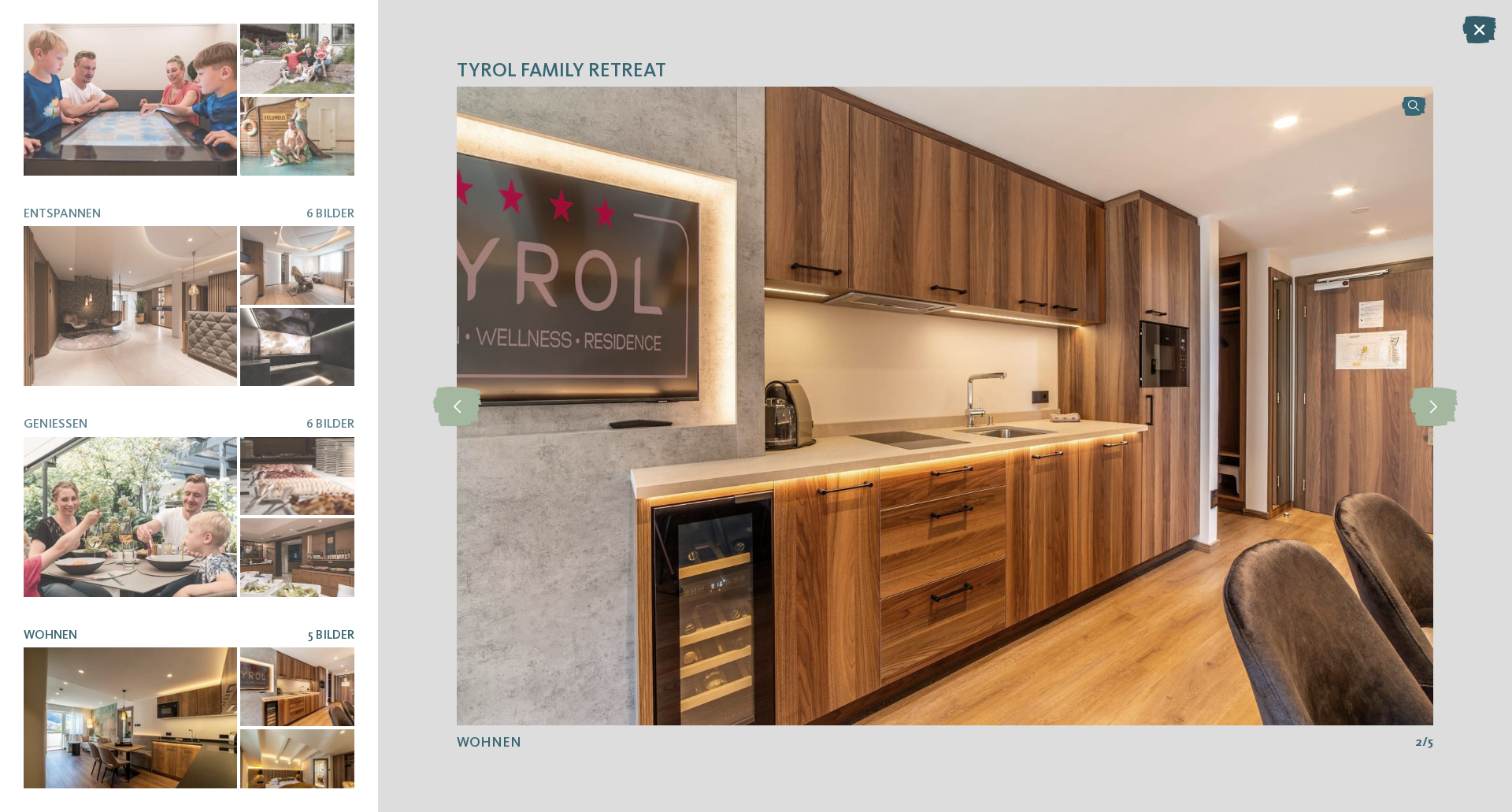
click at [1478, 23] on icon at bounding box center [1480, 30] width 34 height 28
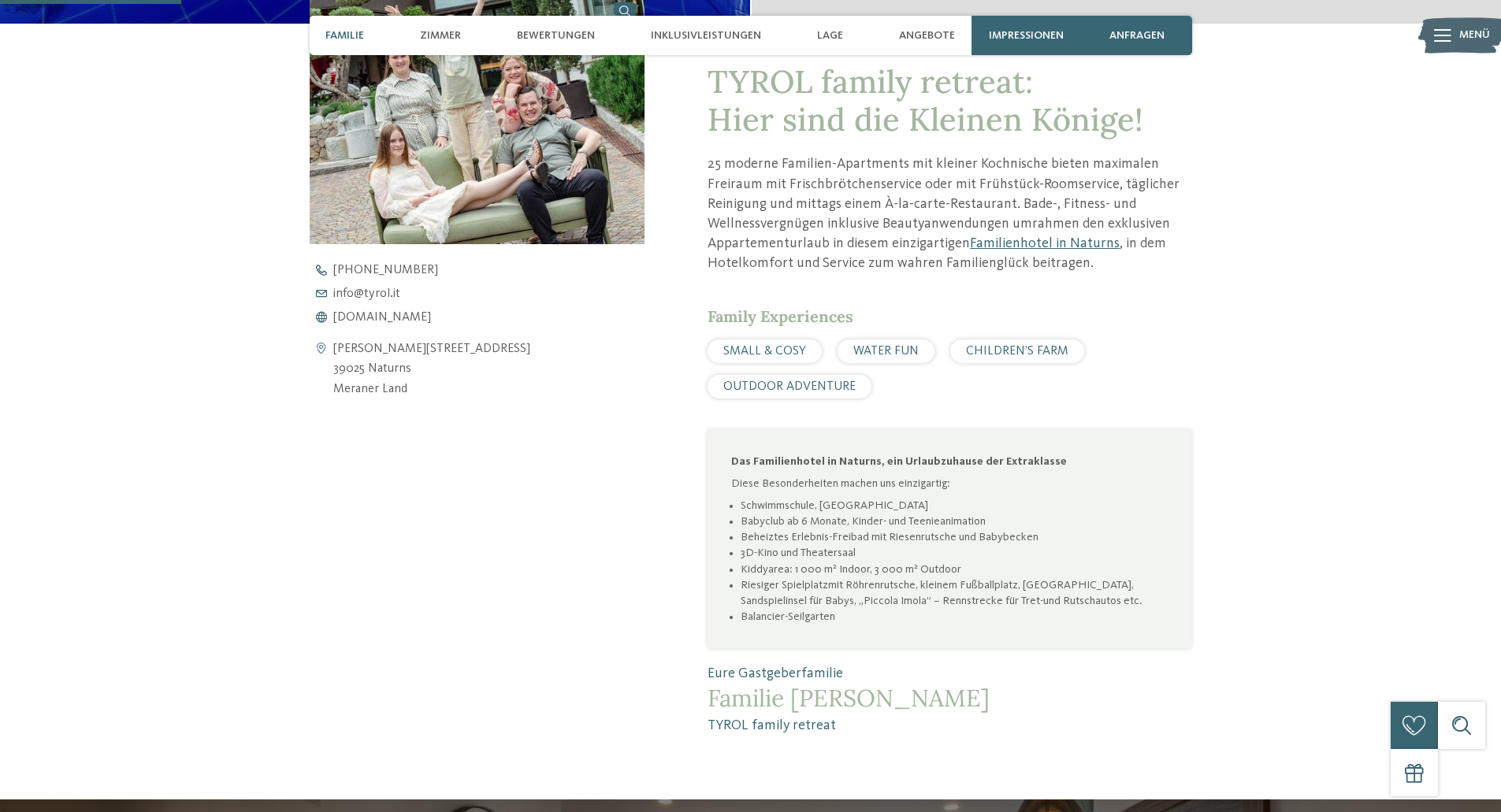
scroll to position [630, 0]
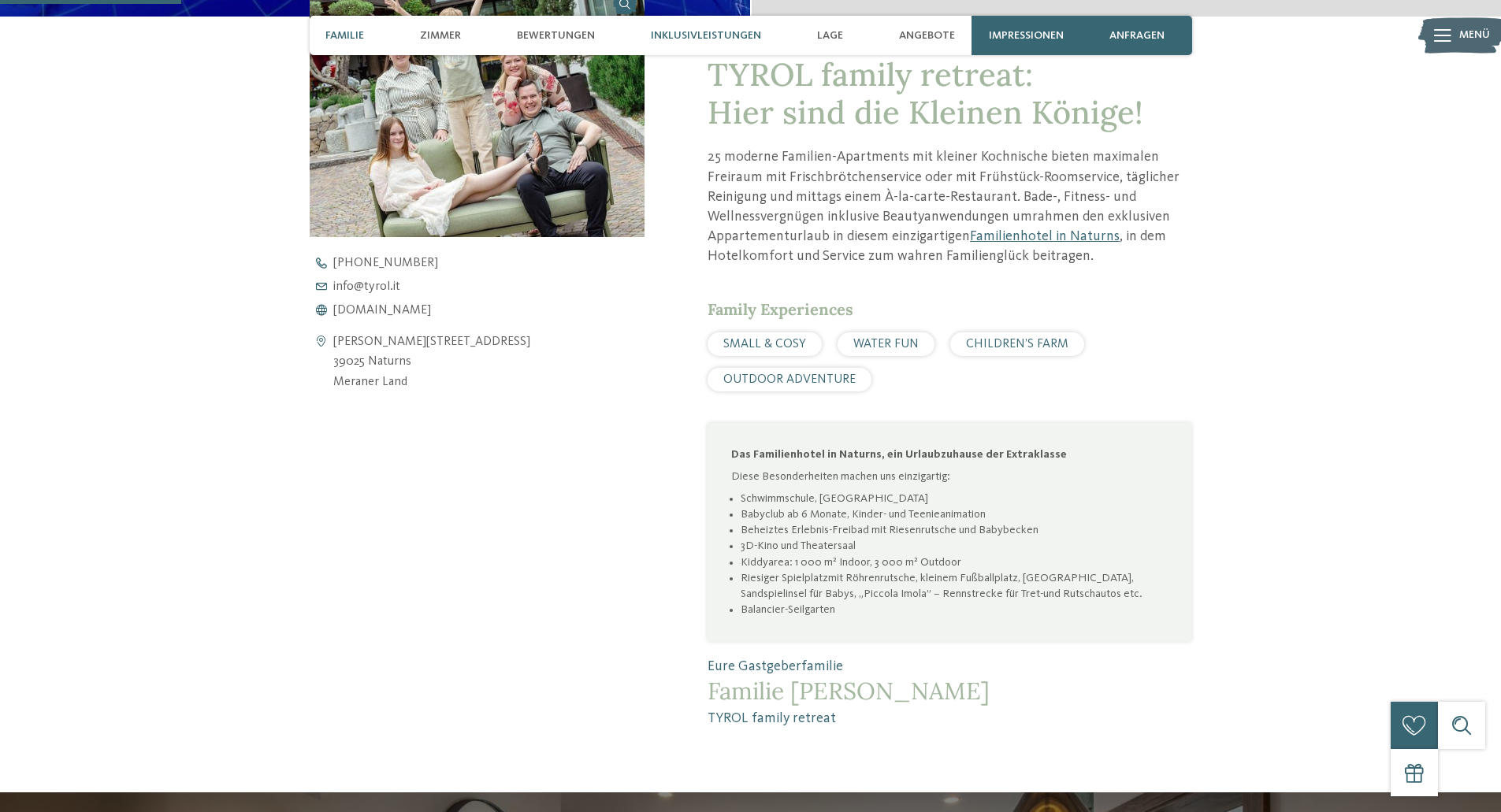
click at [730, 22] on div "Inklusivleistungen" at bounding box center [705, 35] width 126 height 40
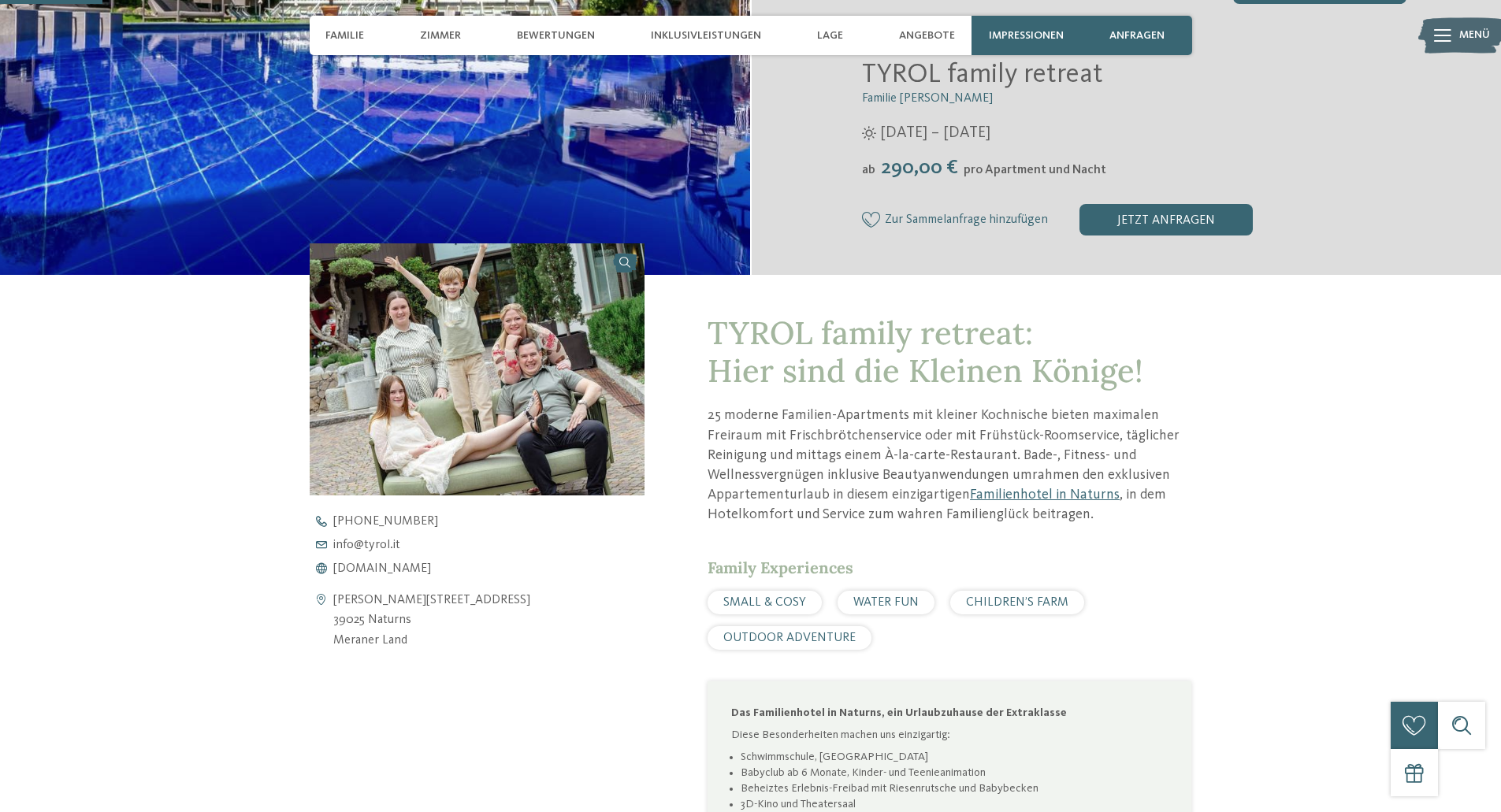
scroll to position [394, 0]
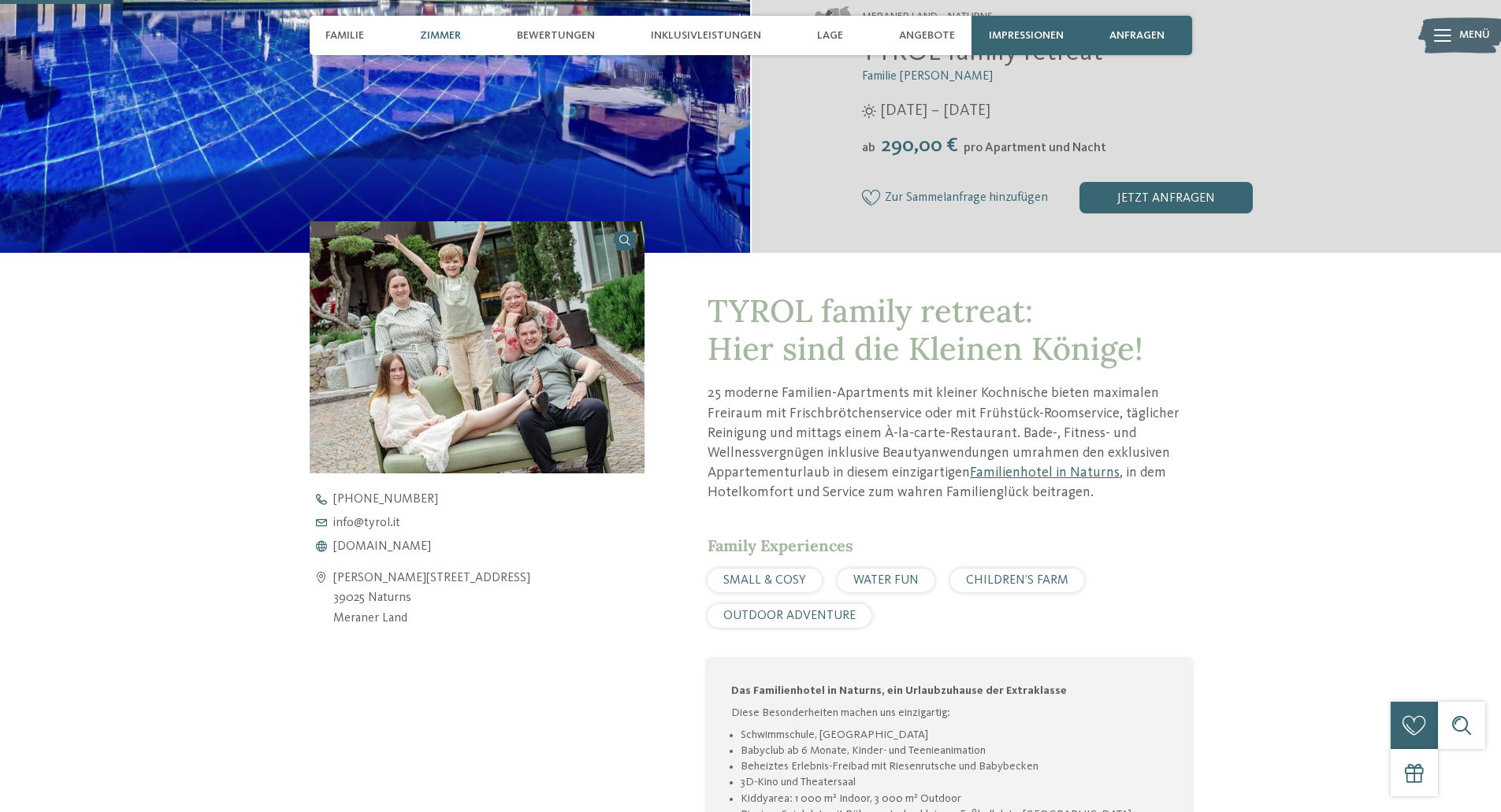
click at [439, 40] on span "Zimmer" at bounding box center [440, 36] width 41 height 14
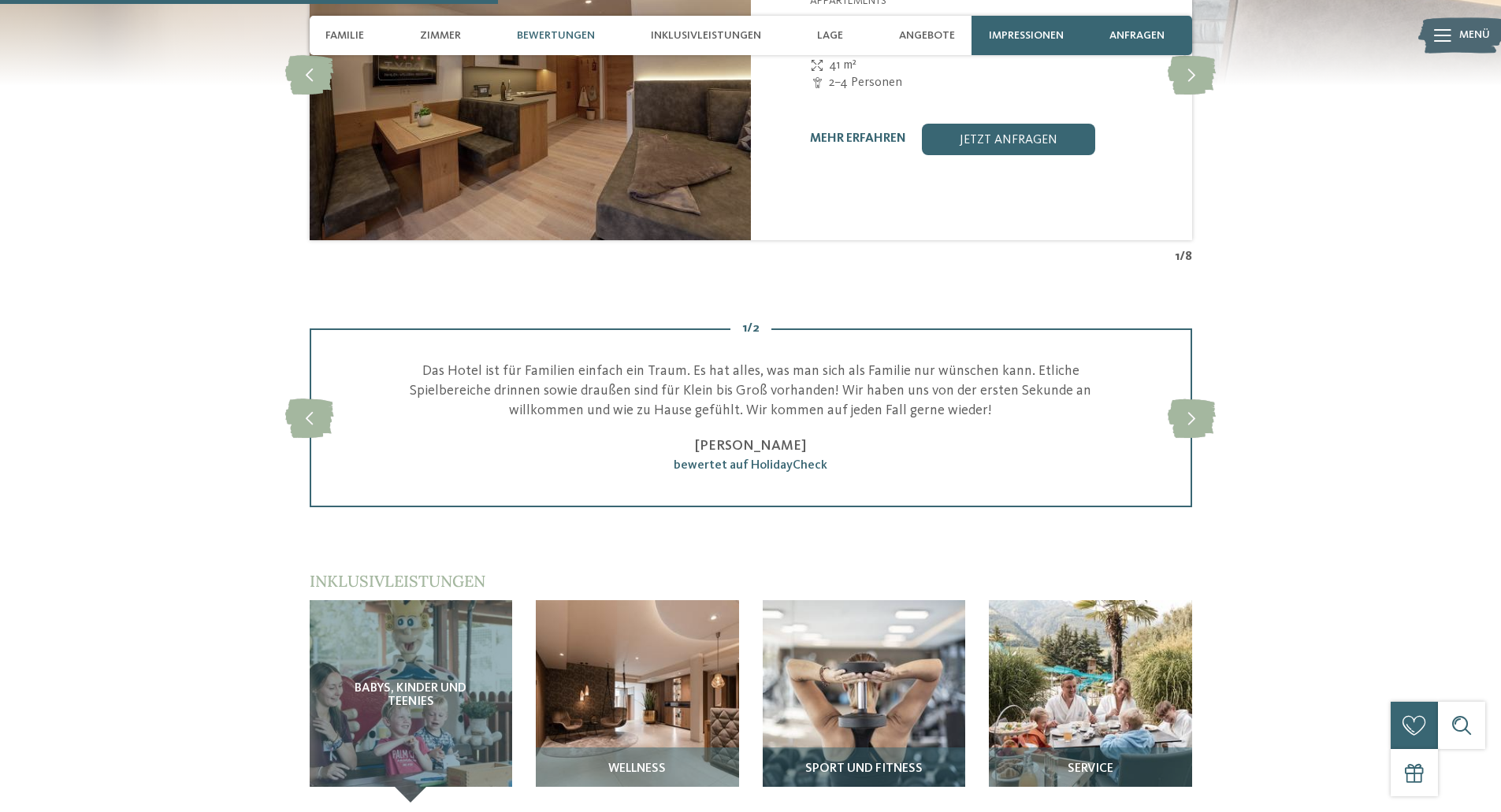
scroll to position [1729, 0]
click at [857, 137] on link "mehr erfahren" at bounding box center [858, 139] width 96 height 13
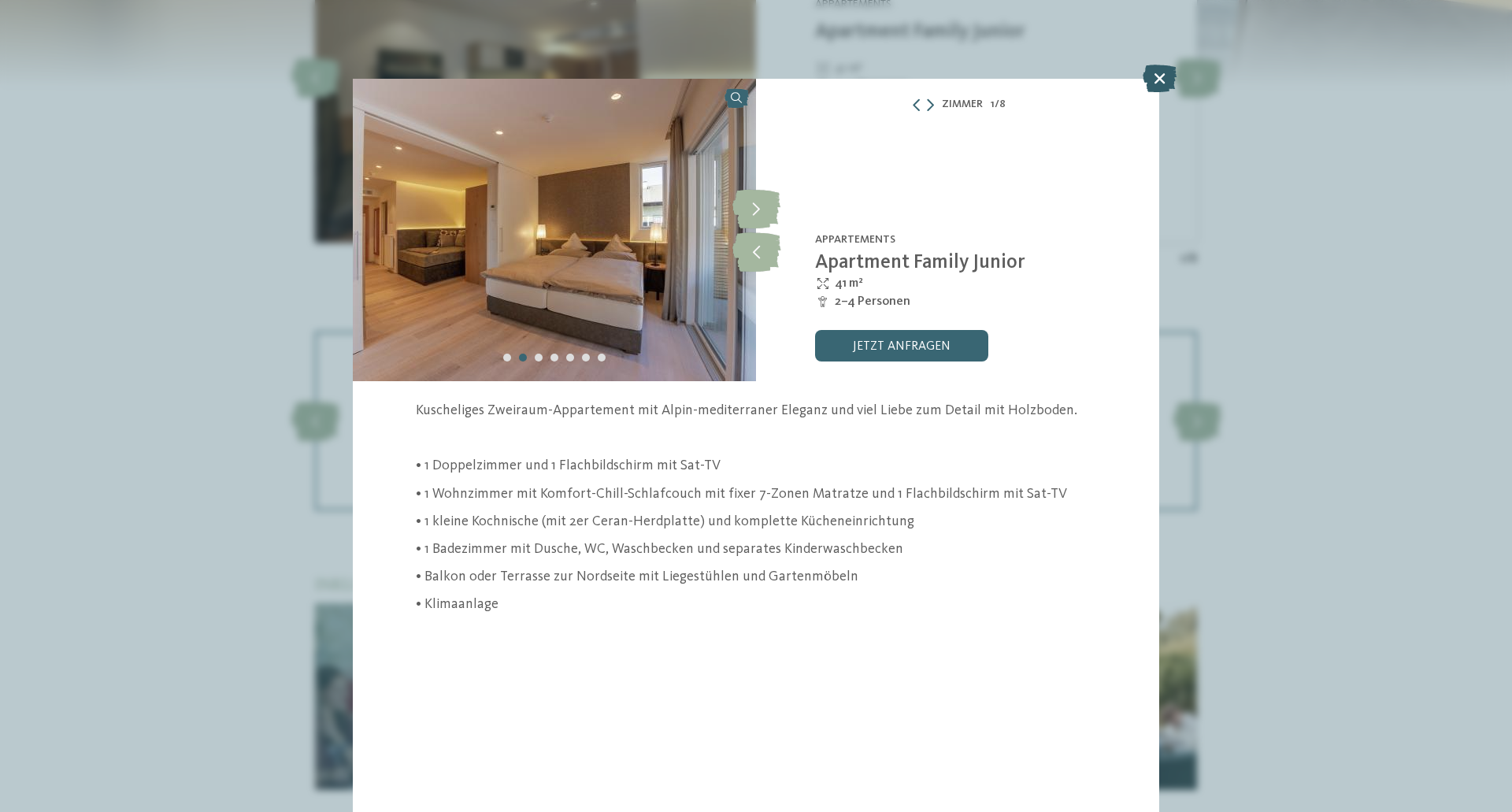
click at [1162, 73] on icon at bounding box center [1159, 78] width 34 height 28
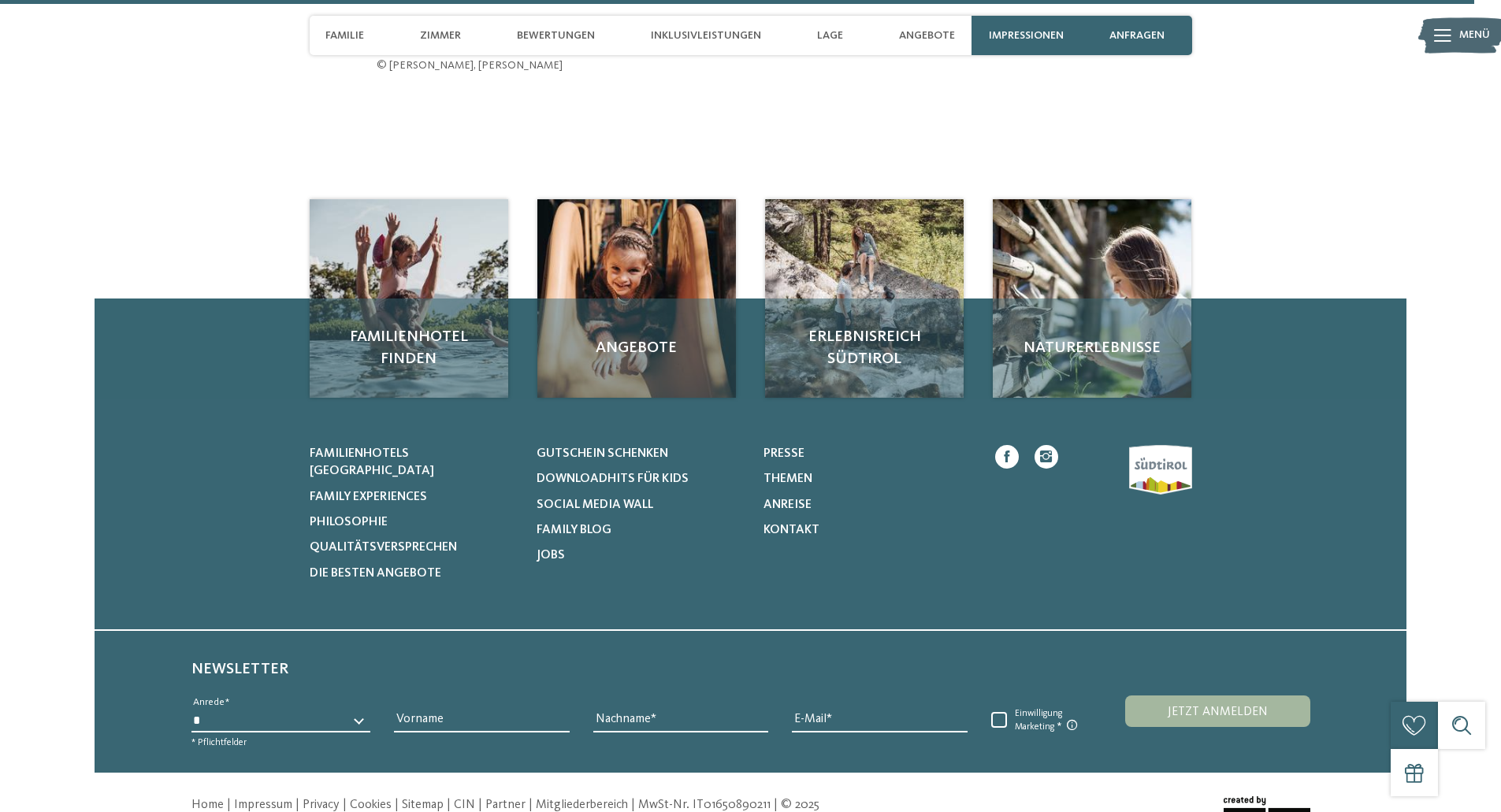
scroll to position [5115, 0]
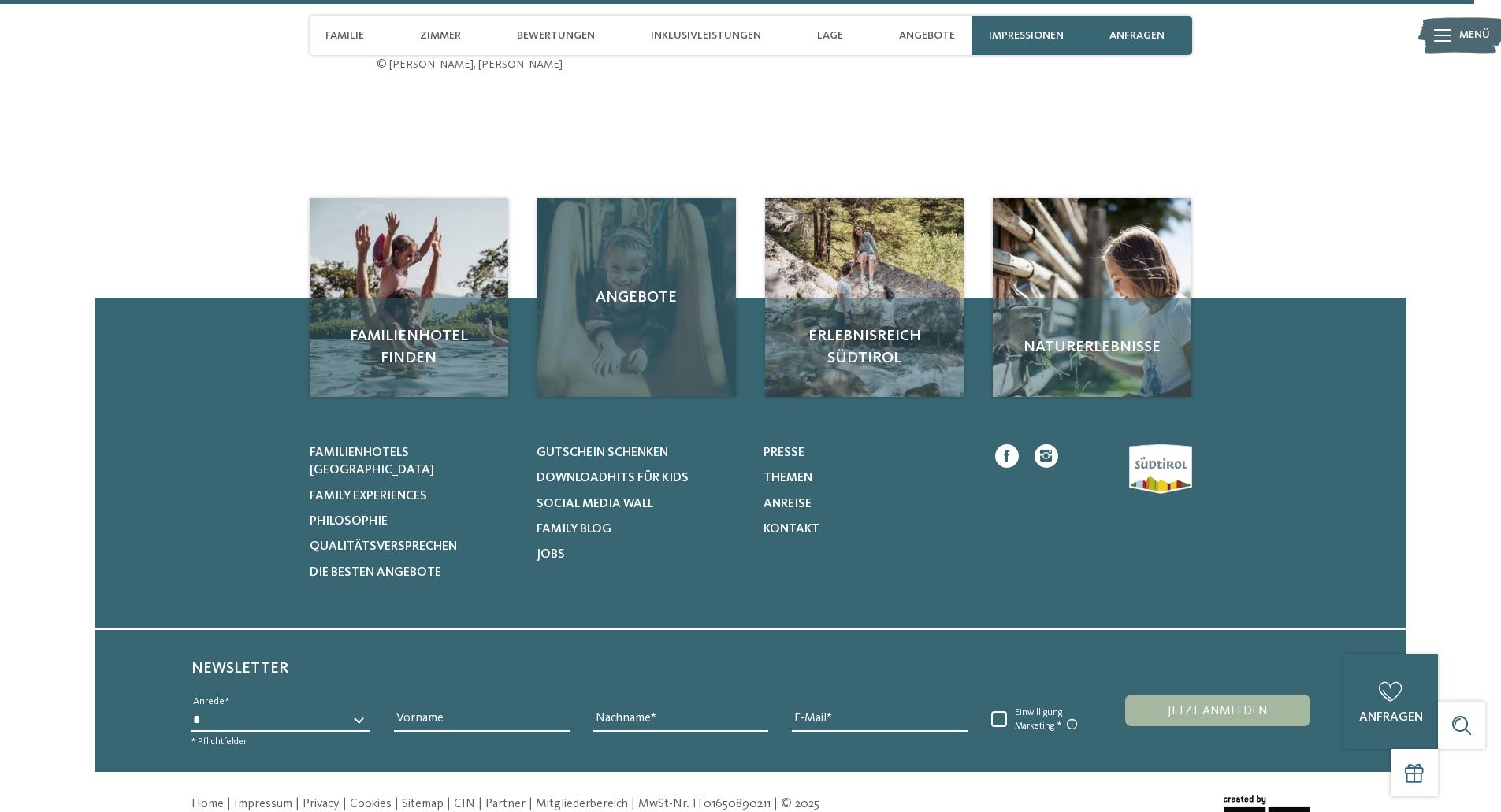
click at [642, 245] on div "Angebote" at bounding box center [636, 297] width 198 height 198
